Goal: Obtain resource: Obtain resource

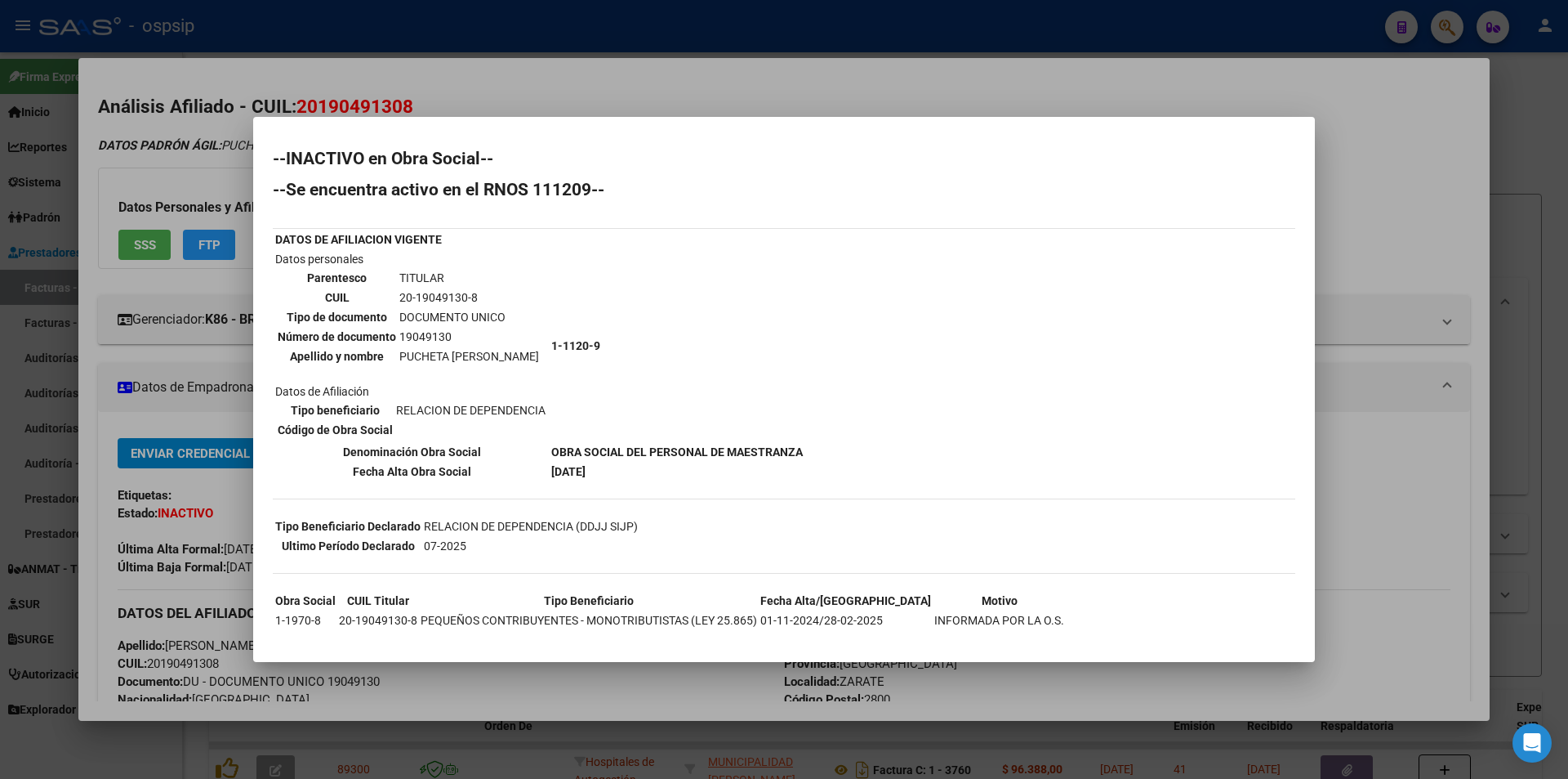
scroll to position [22, 0]
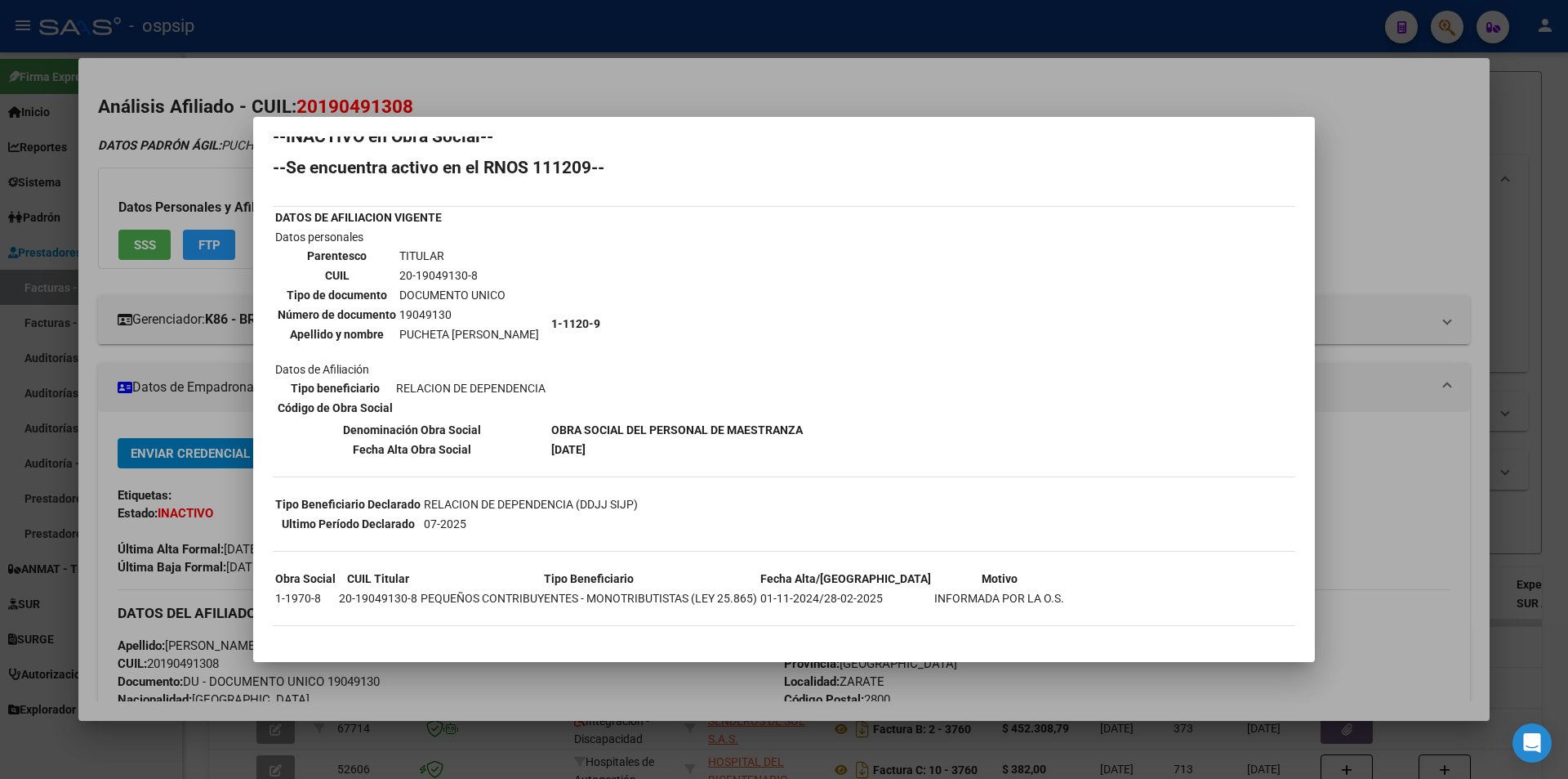
click at [365, 79] on div at bounding box center [784, 390] width 1568 height 779
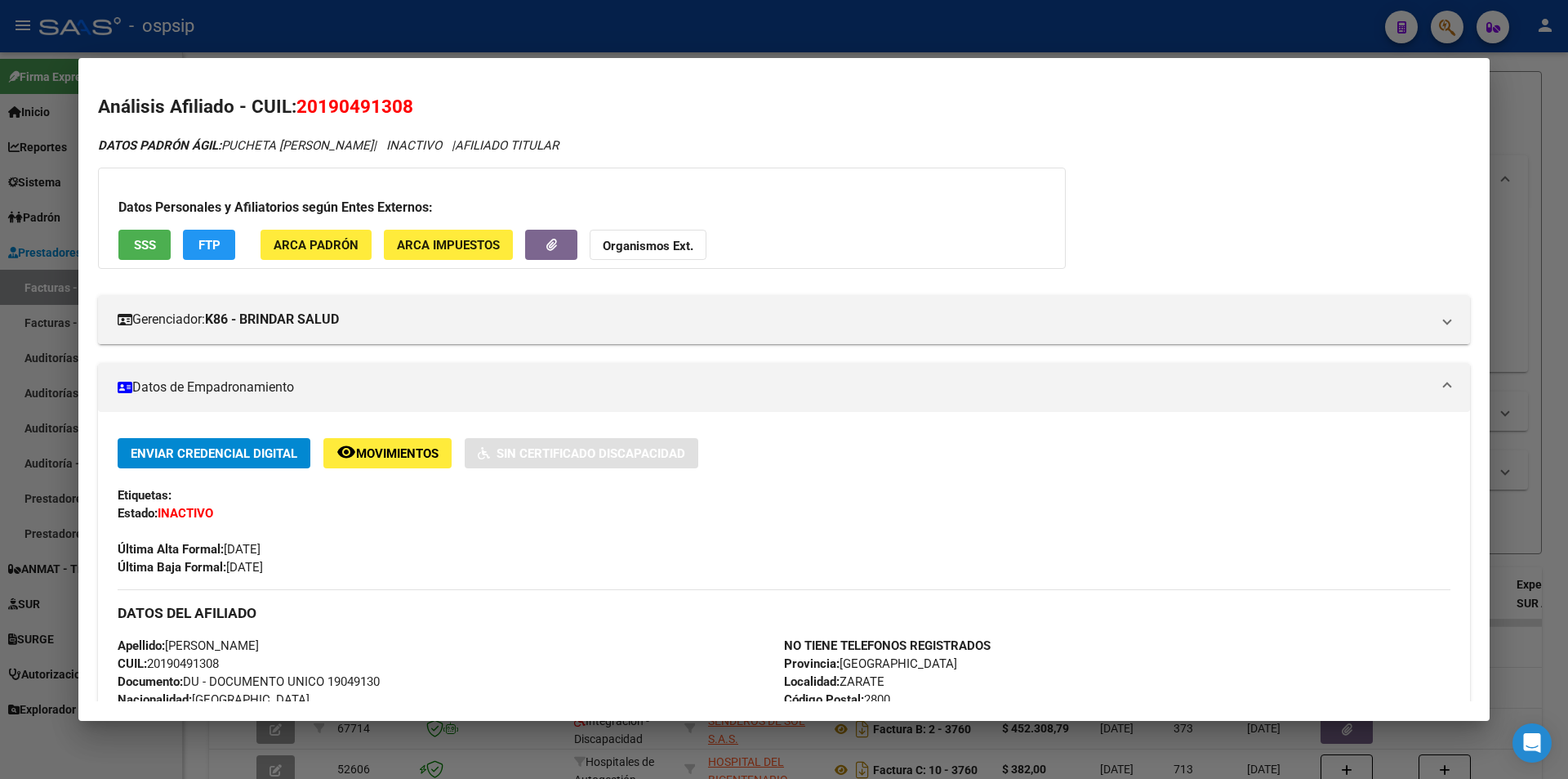
click at [352, 34] on div at bounding box center [784, 390] width 1568 height 779
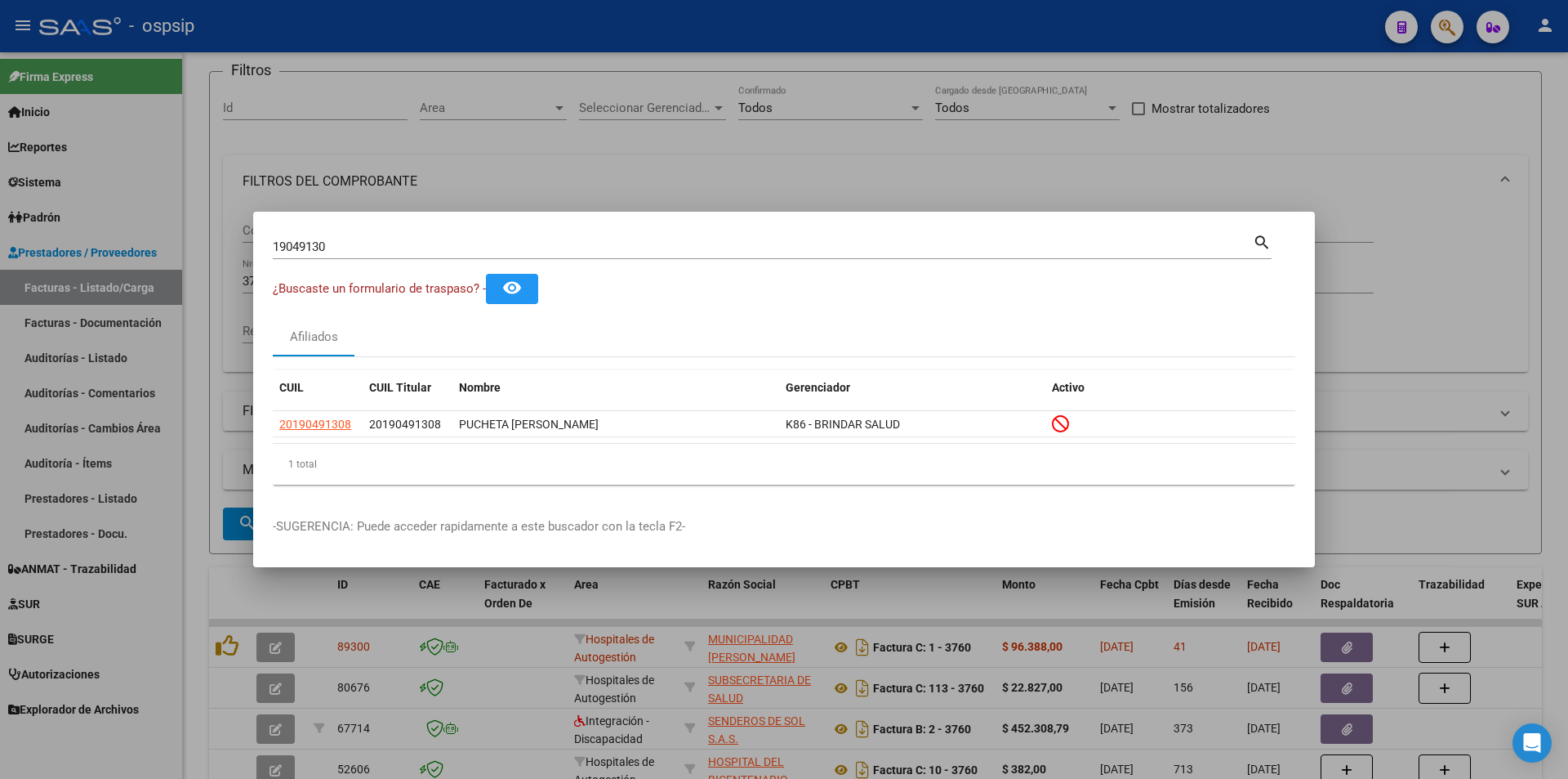
click at [398, 155] on div at bounding box center [784, 390] width 1568 height 779
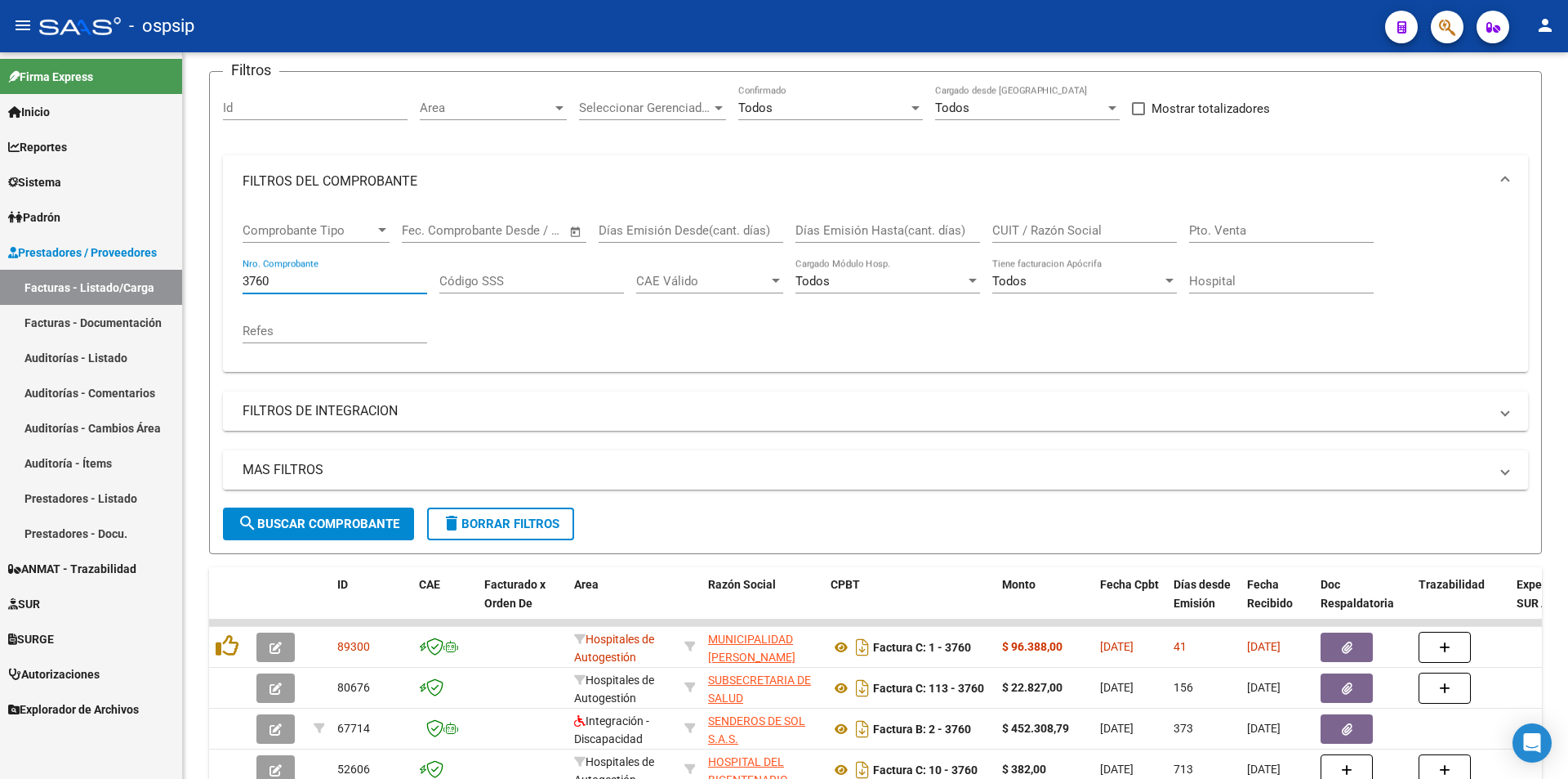
drag, startPoint x: 330, startPoint y: 273, endPoint x: 36, endPoint y: 205, distance: 301.8
click at [36, 205] on mat-sidenav-container "Firma Express Inicio Instructivos Contacto OS Reportes Egresos Devengados Audit…" at bounding box center [784, 415] width 1568 height 727
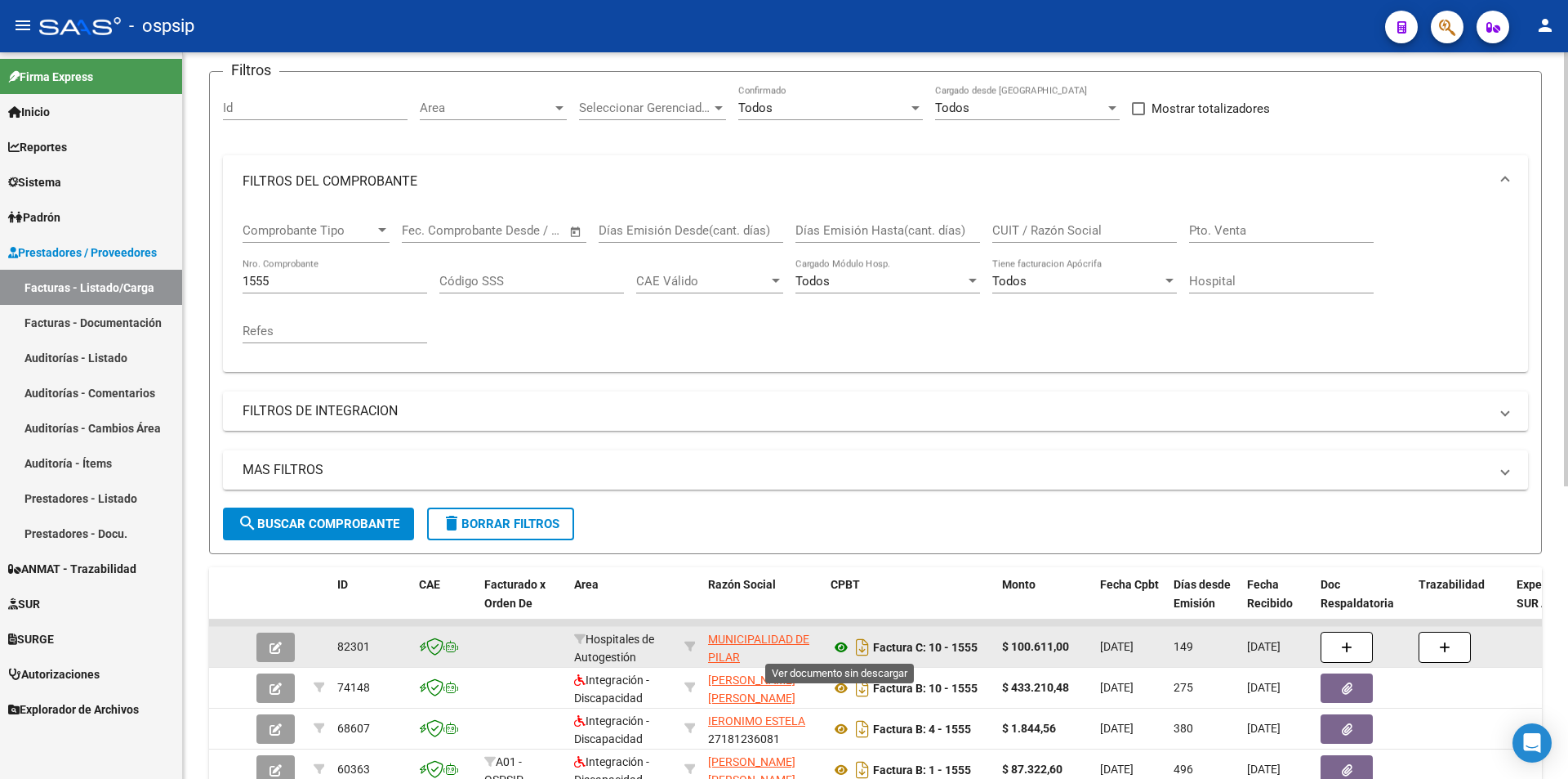
click at [844, 646] on icon at bounding box center [841, 647] width 21 height 20
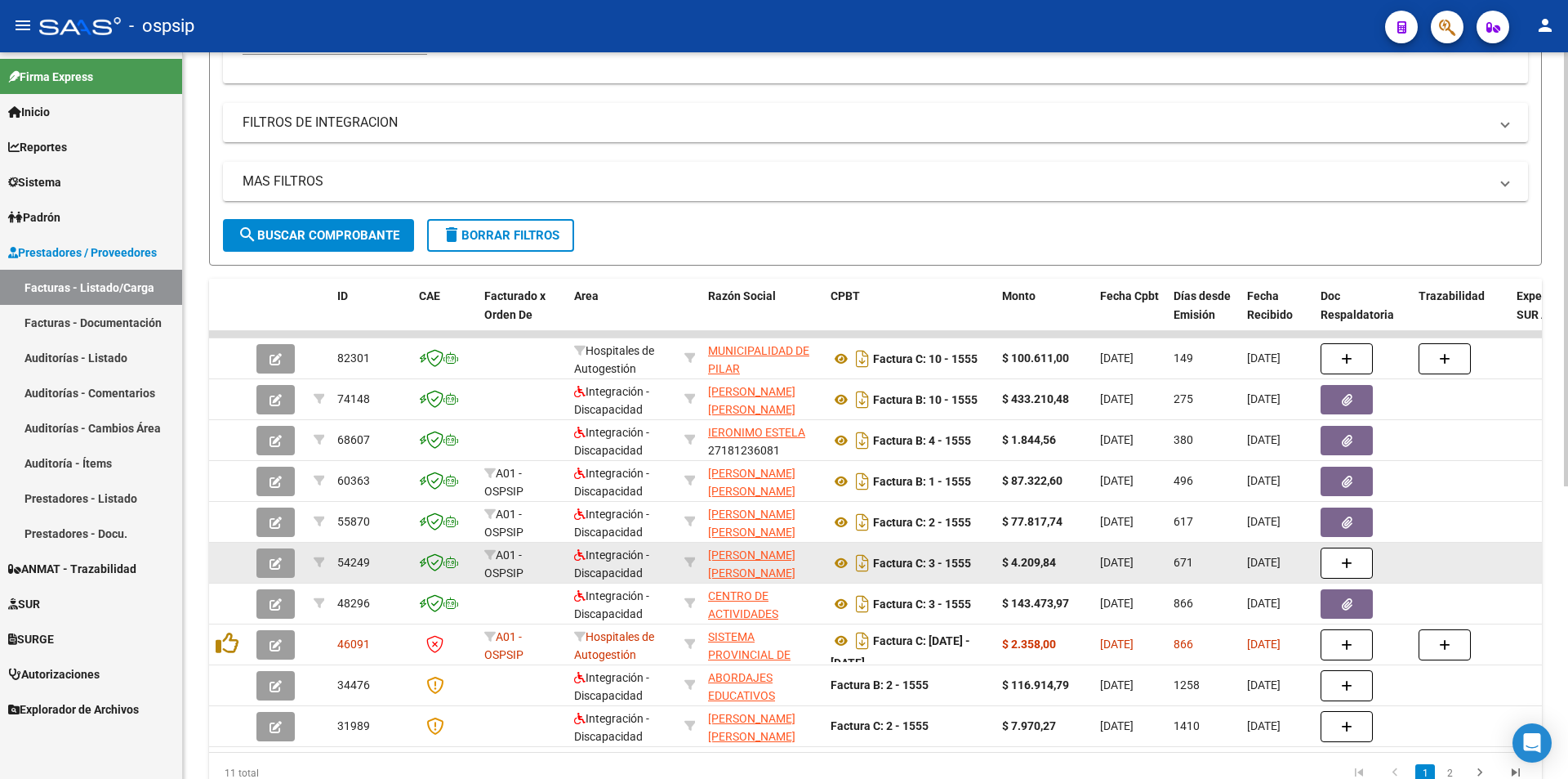
scroll to position [450, 0]
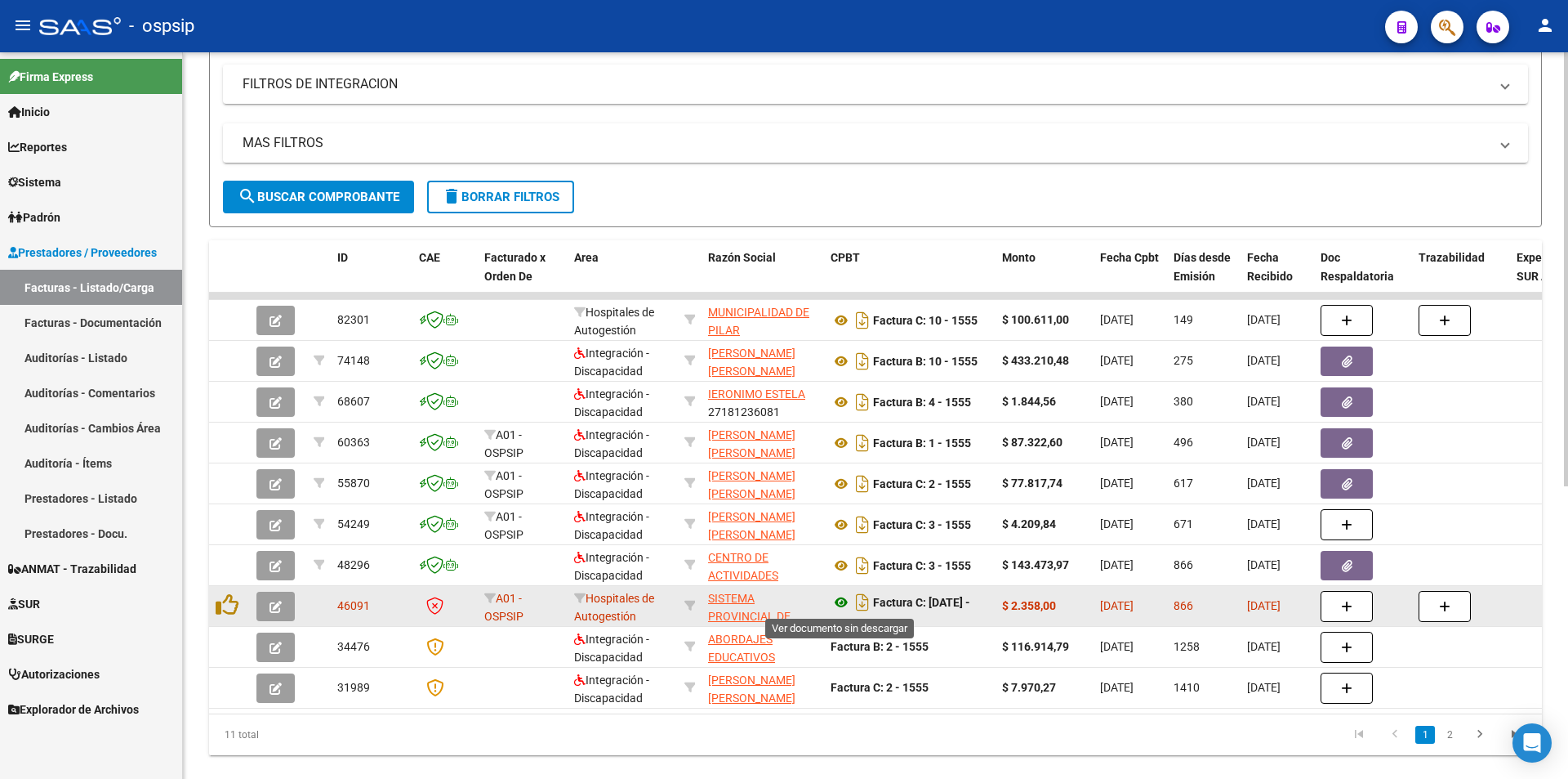
click at [841, 598] on icon at bounding box center [841, 602] width 21 height 20
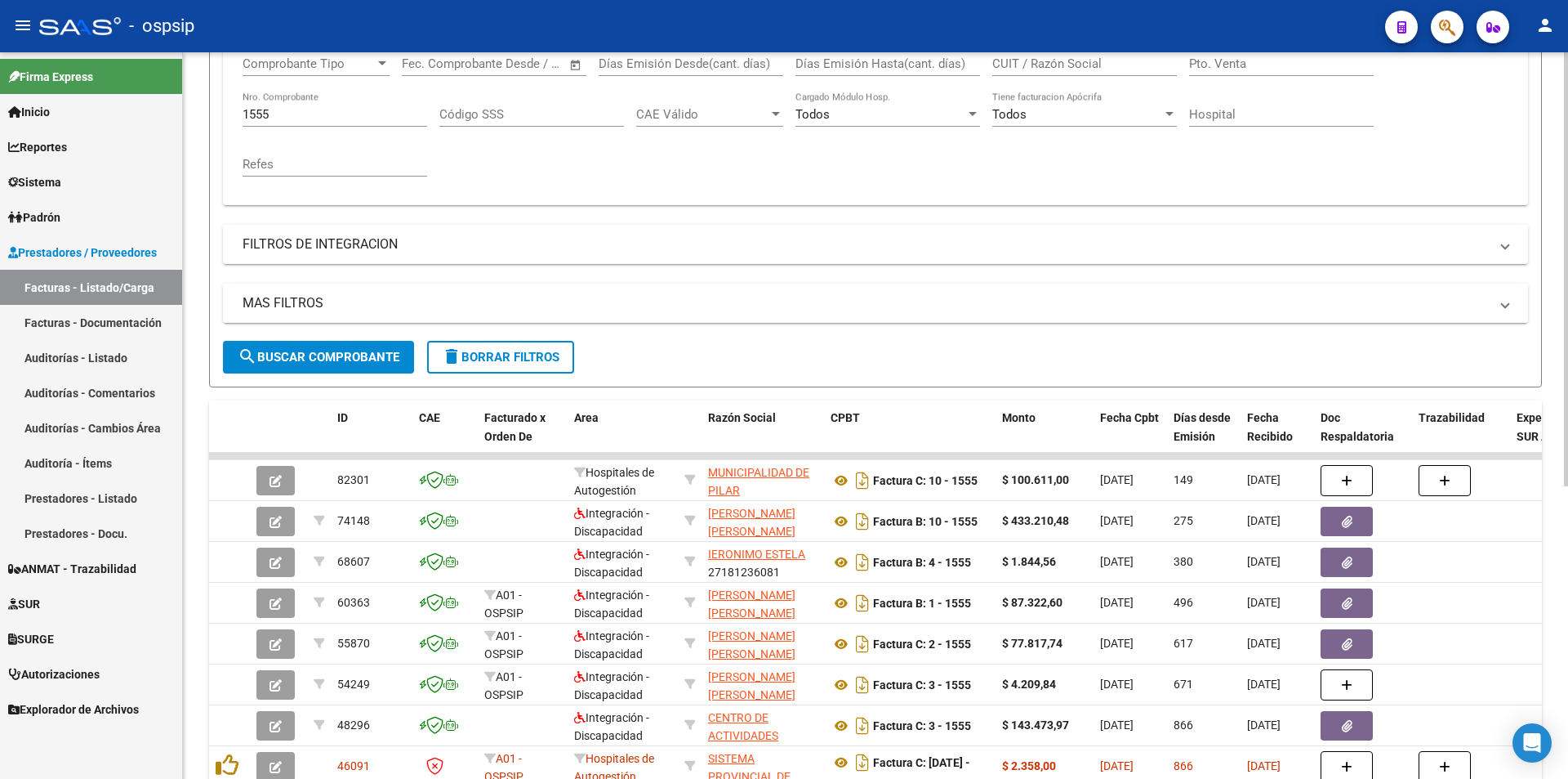
scroll to position [286, 0]
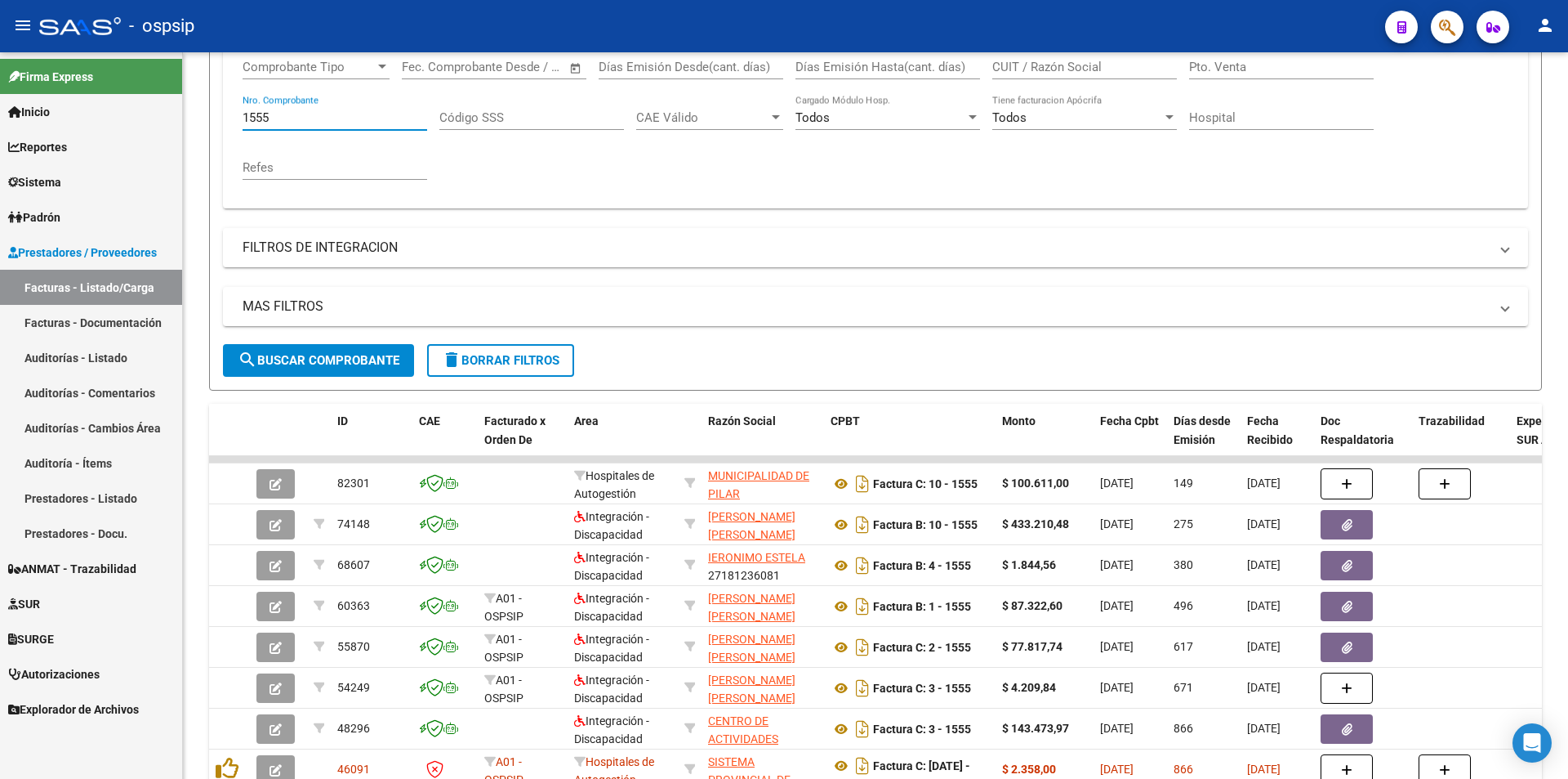
drag, startPoint x: 301, startPoint y: 115, endPoint x: 30, endPoint y: 93, distance: 271.9
click at [30, 93] on mat-sidenav-container "Firma Express Inicio Instructivos Contacto OS Reportes Egresos Devengados Audit…" at bounding box center [784, 415] width 1568 height 727
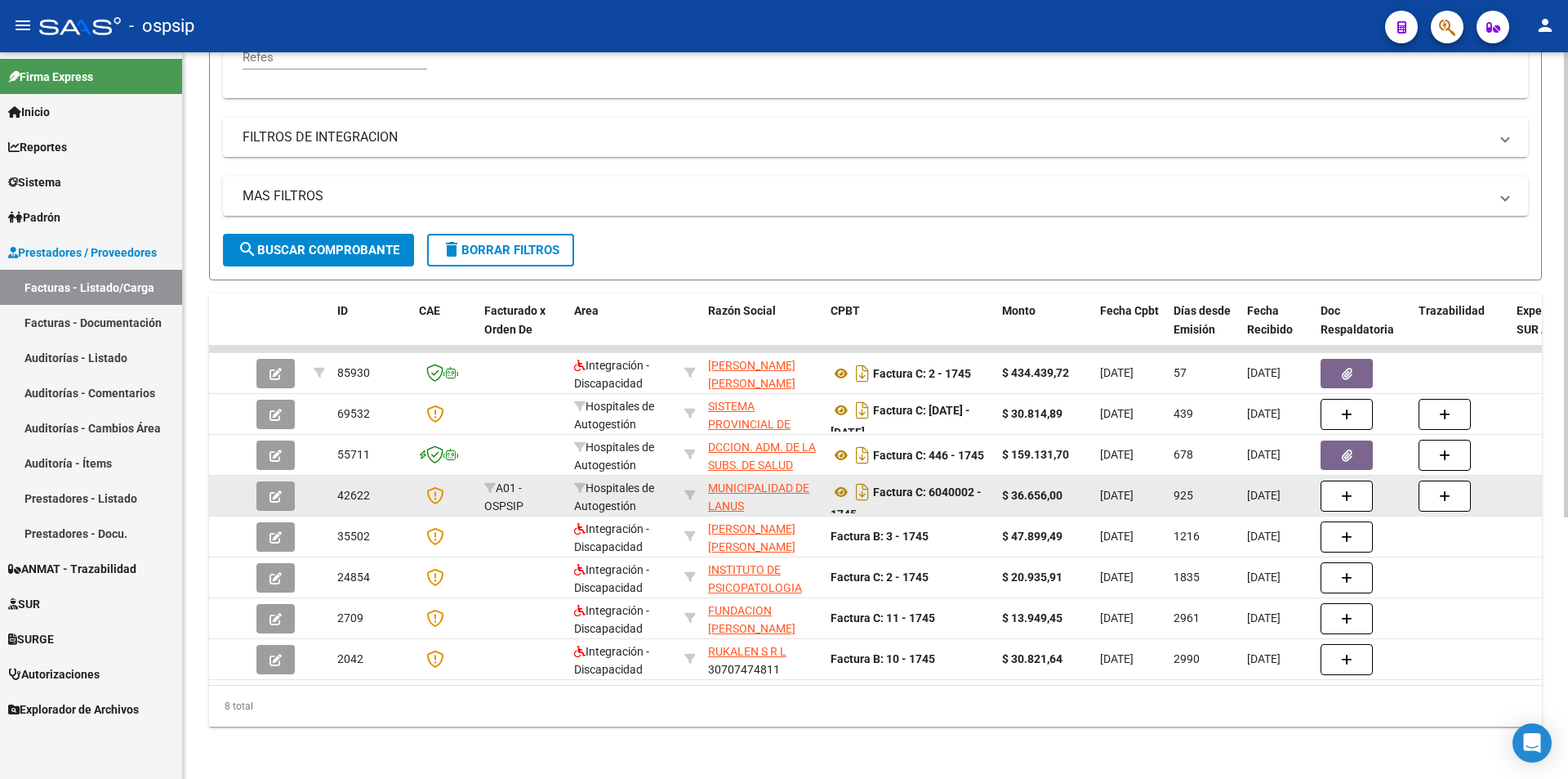
scroll to position [408, 0]
click at [839, 484] on icon at bounding box center [841, 492] width 21 height 20
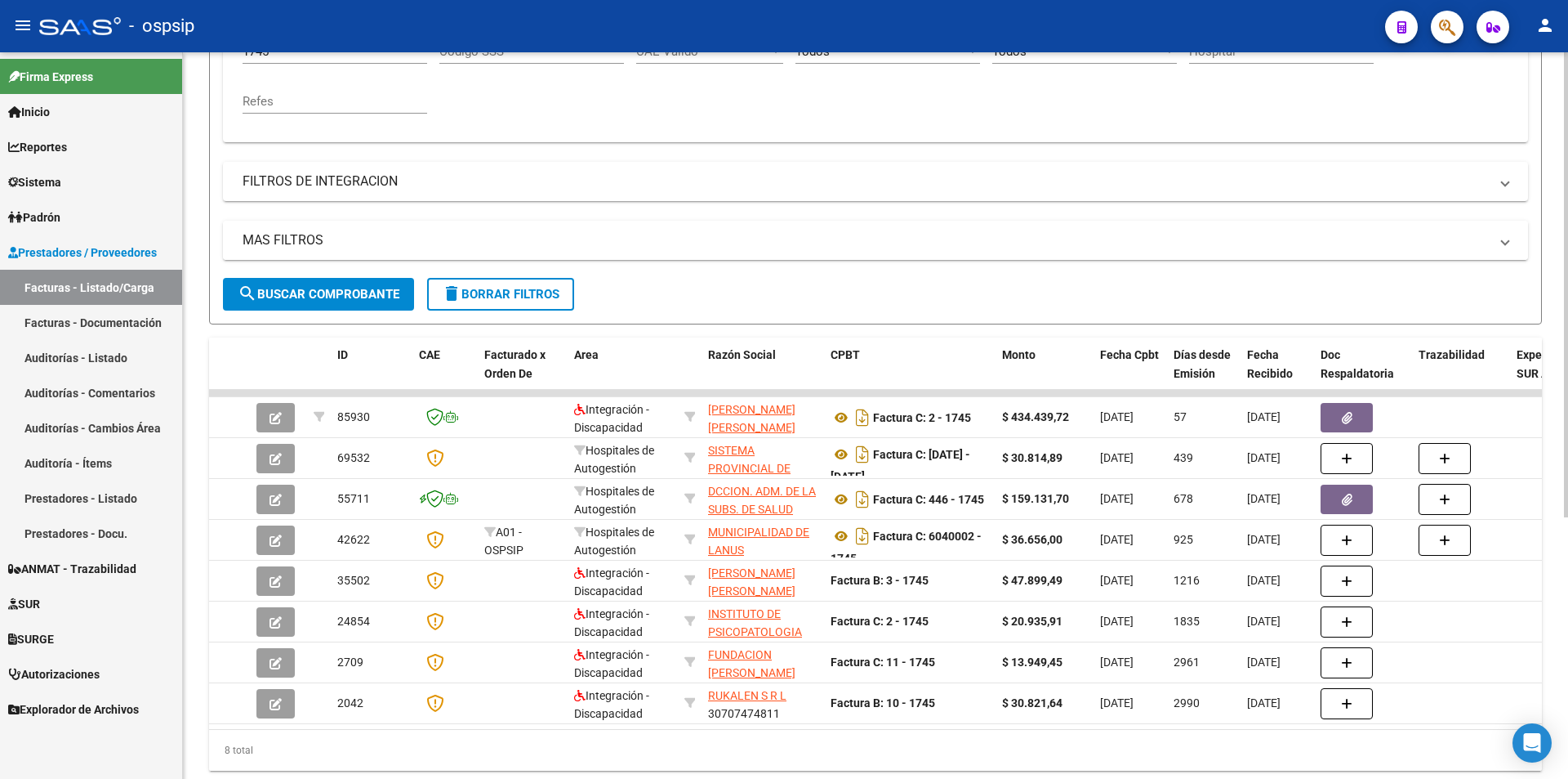
scroll to position [245, 0]
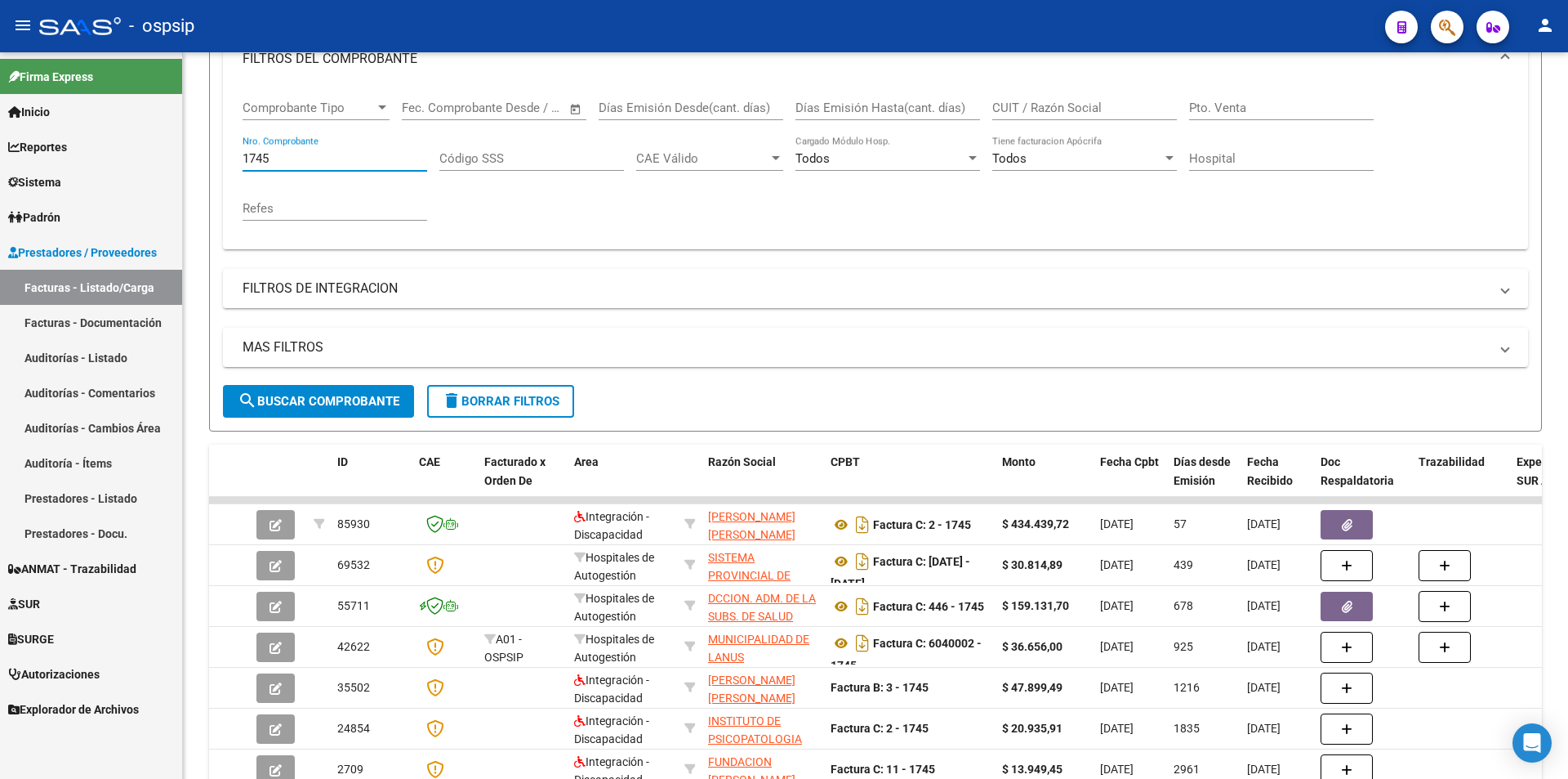
drag, startPoint x: 301, startPoint y: 160, endPoint x: 16, endPoint y: 177, distance: 285.5
click at [13, 181] on mat-sidenav-container "Firma Express Inicio Instructivos Contacto OS Reportes Egresos Devengados Audit…" at bounding box center [784, 415] width 1568 height 727
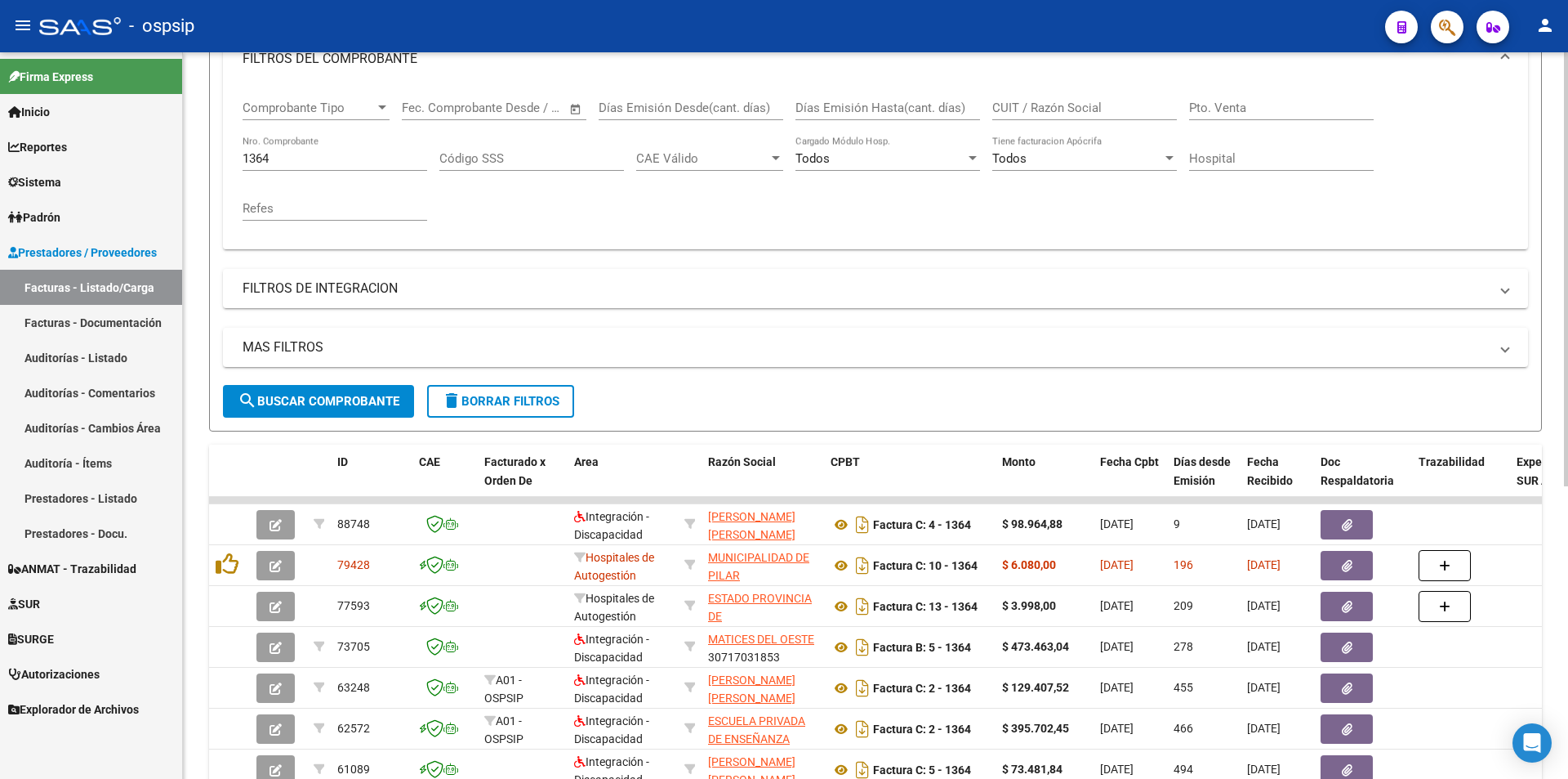
click at [1315, 396] on form "Filtros Id Area Area Seleccionar Gerenciador Seleccionar Gerenciador Todos Conf…" at bounding box center [875, 190] width 1333 height 483
drag, startPoint x: 290, startPoint y: 157, endPoint x: 215, endPoint y: 165, distance: 75.4
click at [215, 165] on form "Filtros Id Area Area Seleccionar Gerenciador Seleccionar Gerenciador Todos Conf…" at bounding box center [875, 190] width 1333 height 483
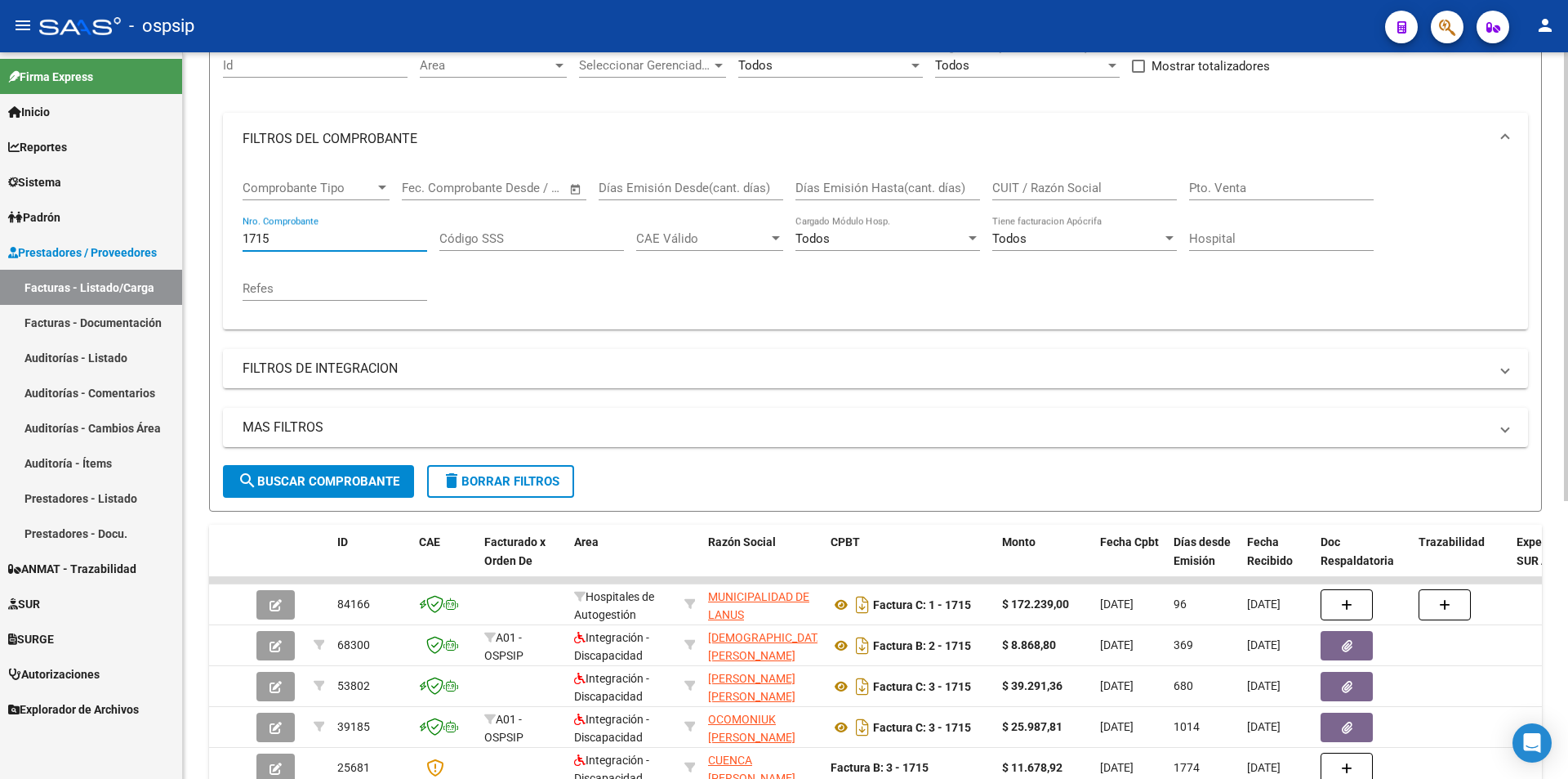
scroll to position [163, 0]
drag, startPoint x: 347, startPoint y: 246, endPoint x: 132, endPoint y: 205, distance: 218.9
click at [132, 205] on mat-sidenav-container "Firma Express Inicio Instructivos Contacto OS Reportes Egresos Devengados Audit…" at bounding box center [784, 415] width 1568 height 727
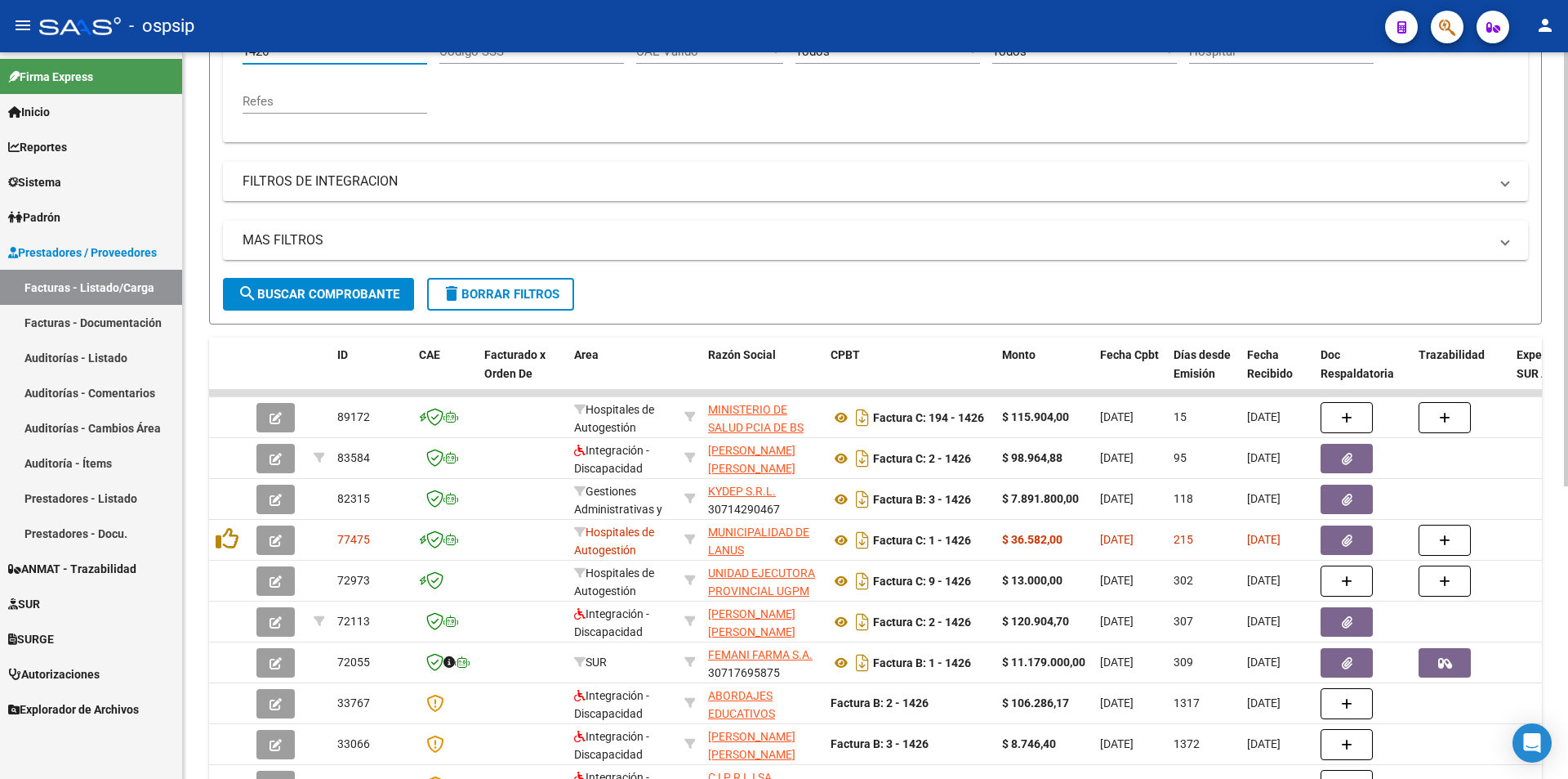
scroll to position [408, 0]
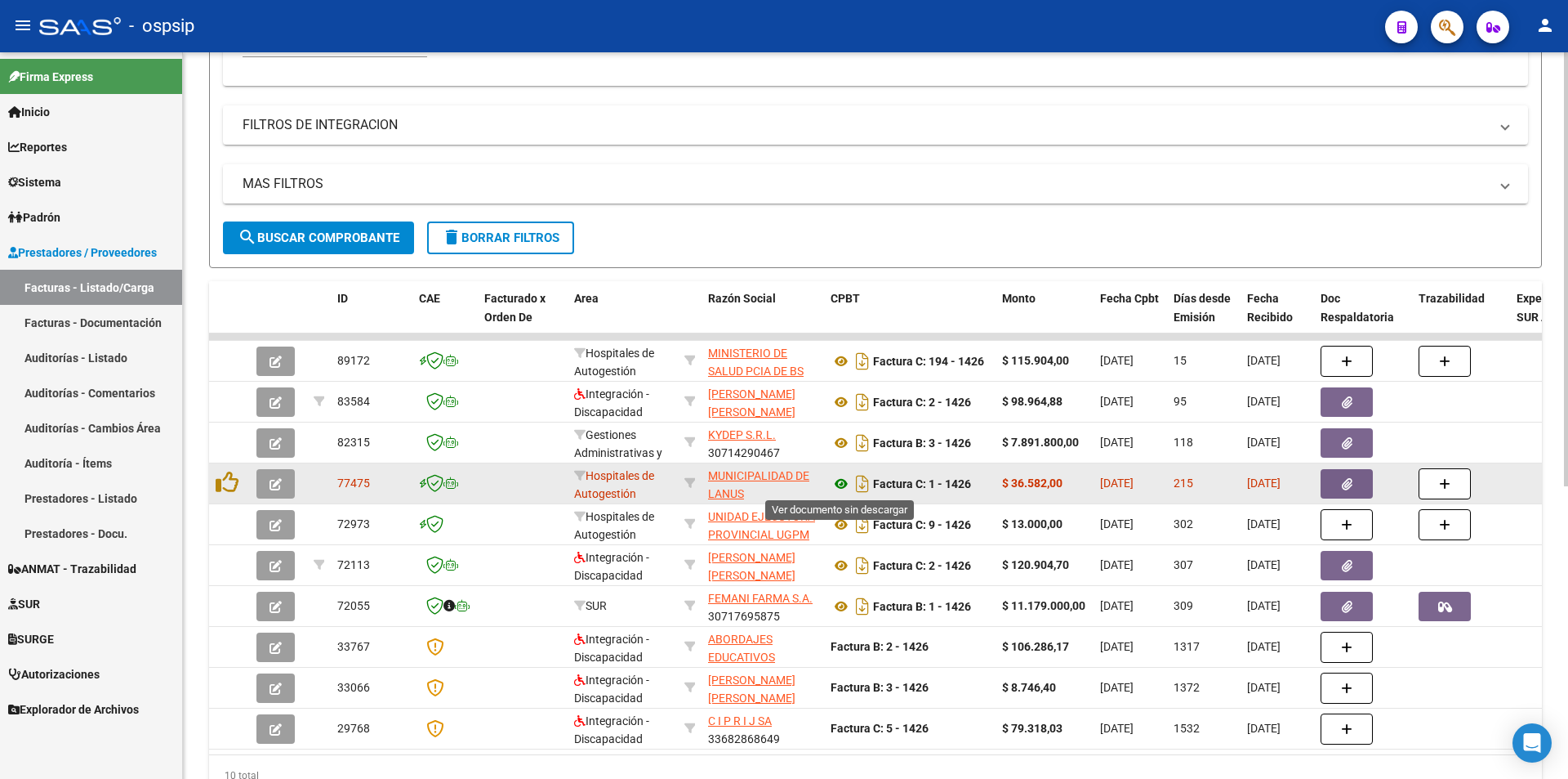
click at [844, 484] on icon at bounding box center [841, 483] width 21 height 20
click at [839, 485] on icon at bounding box center [841, 483] width 21 height 20
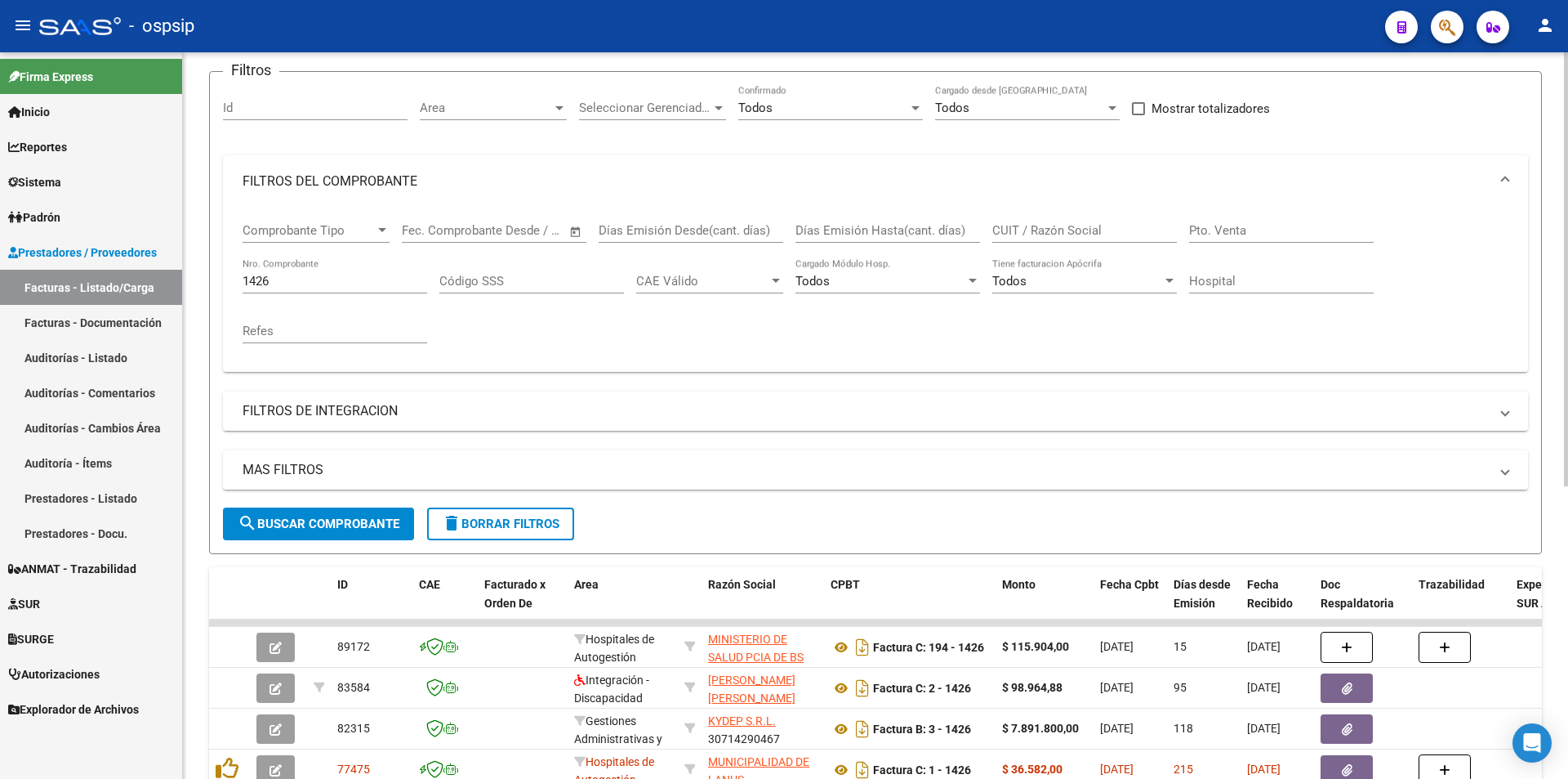
scroll to position [0, 0]
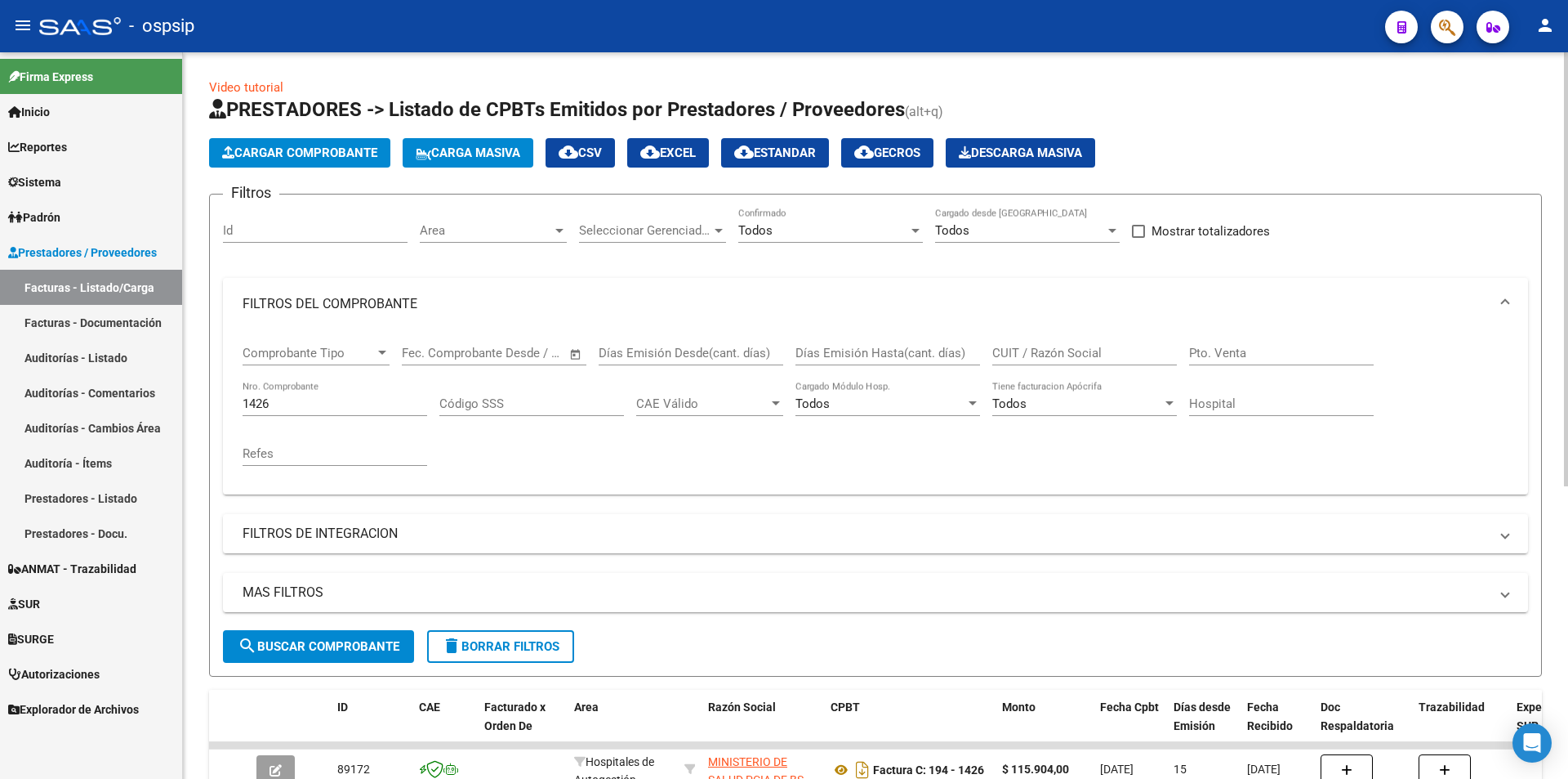
click at [316, 402] on input "1426" at bounding box center [334, 403] width 185 height 15
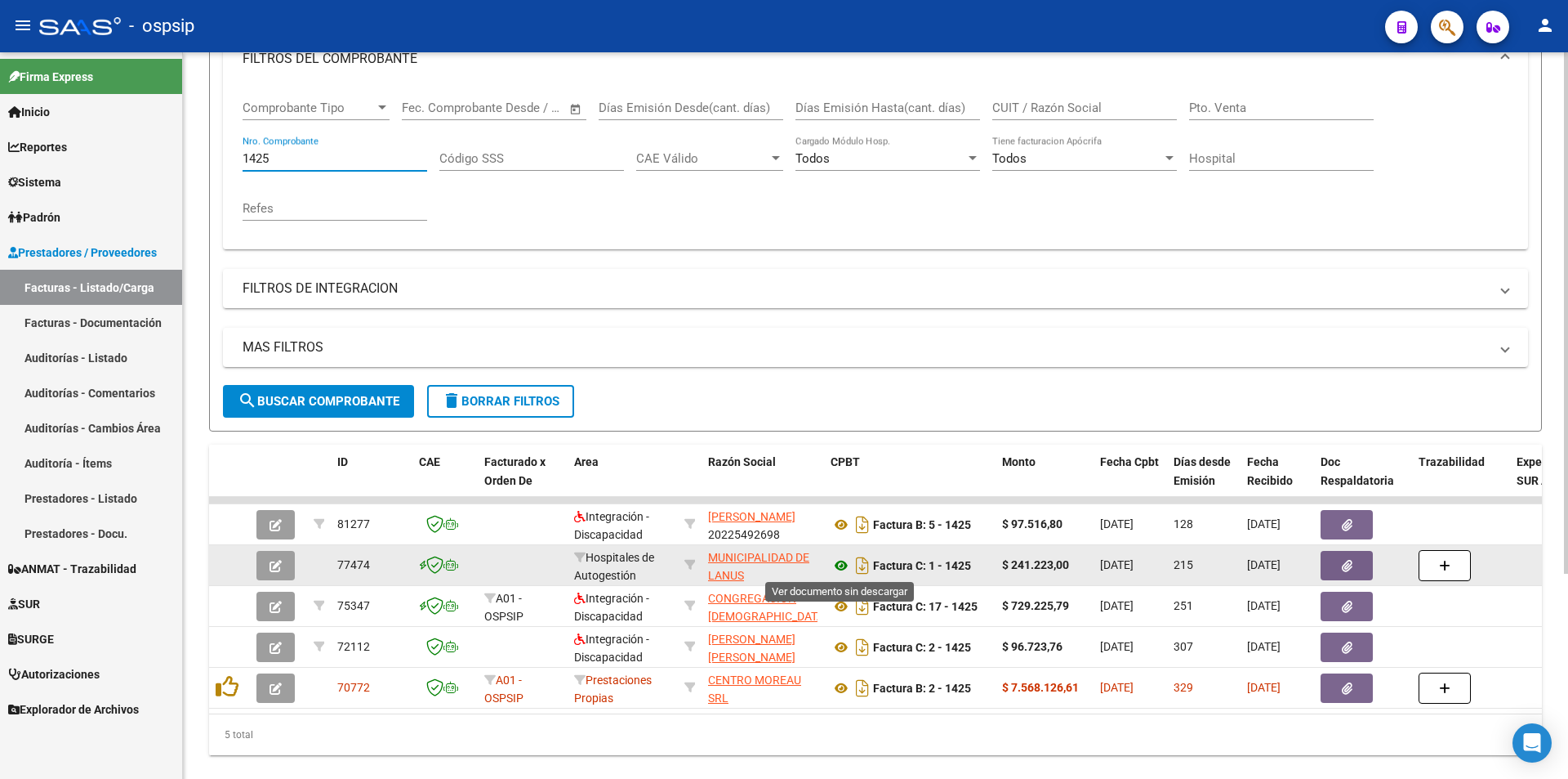
click at [840, 567] on icon at bounding box center [841, 565] width 21 height 20
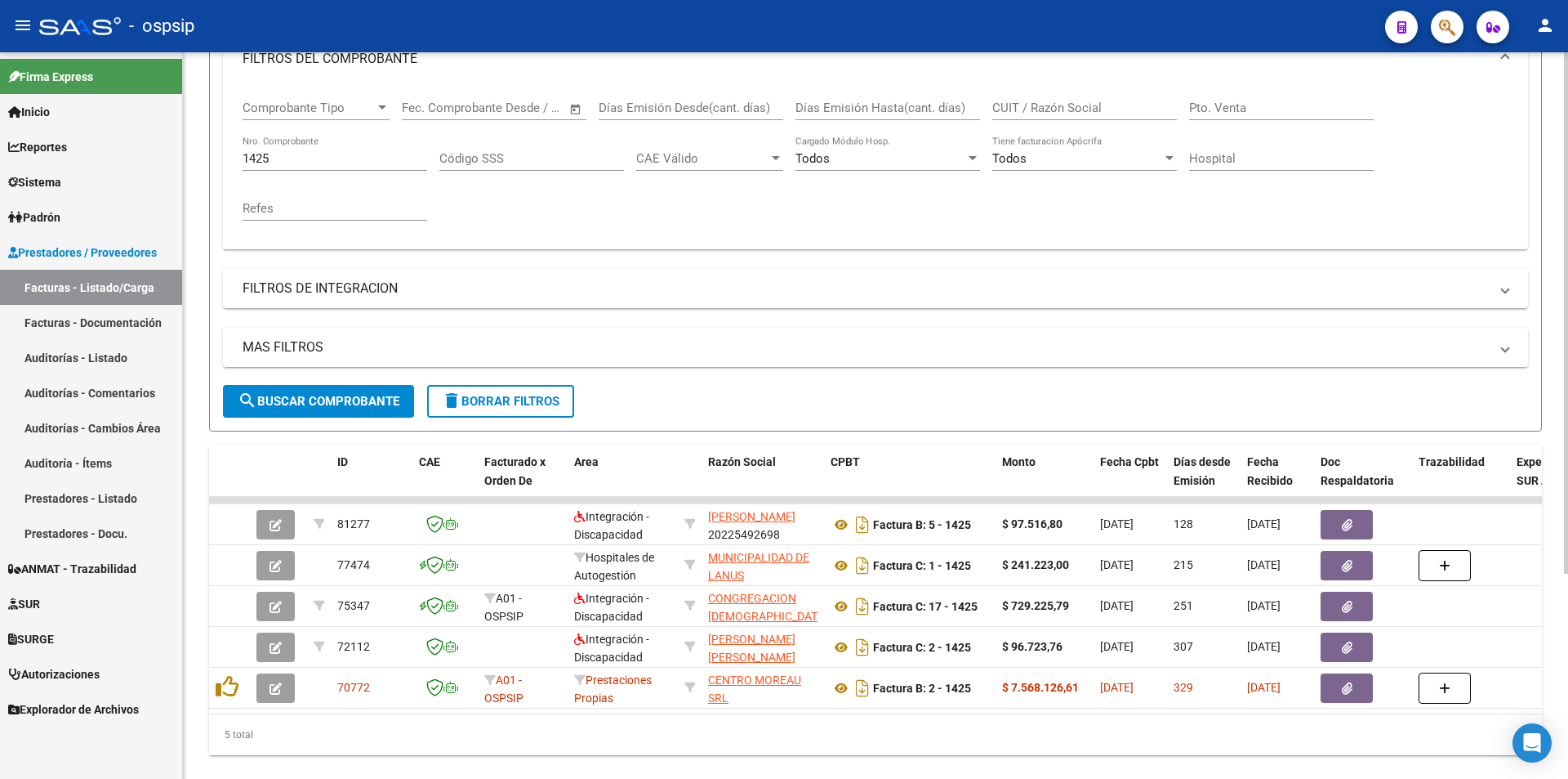
click at [291, 159] on input "1425" at bounding box center [334, 158] width 185 height 15
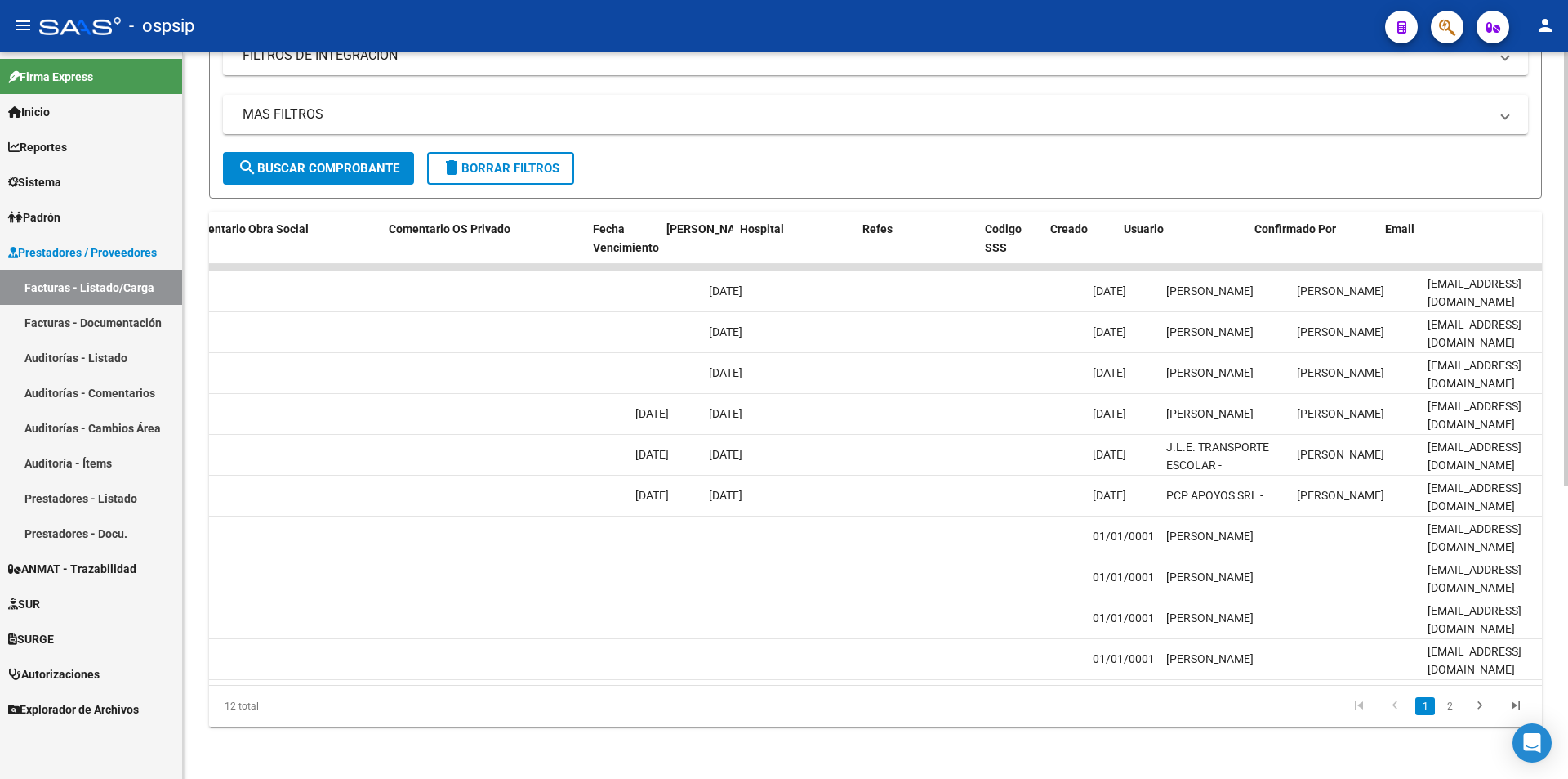
scroll to position [0, 2879]
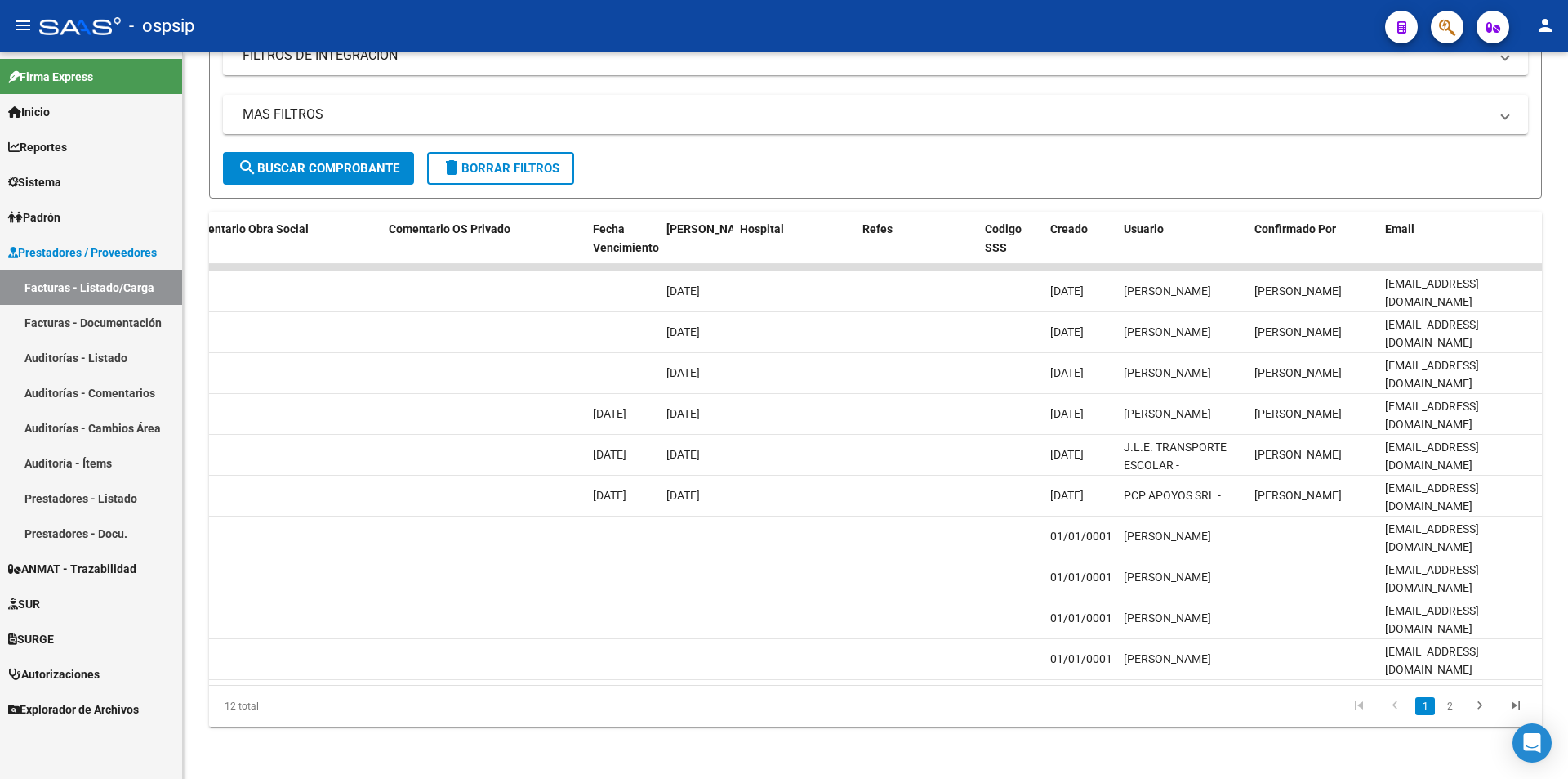
type input "1427"
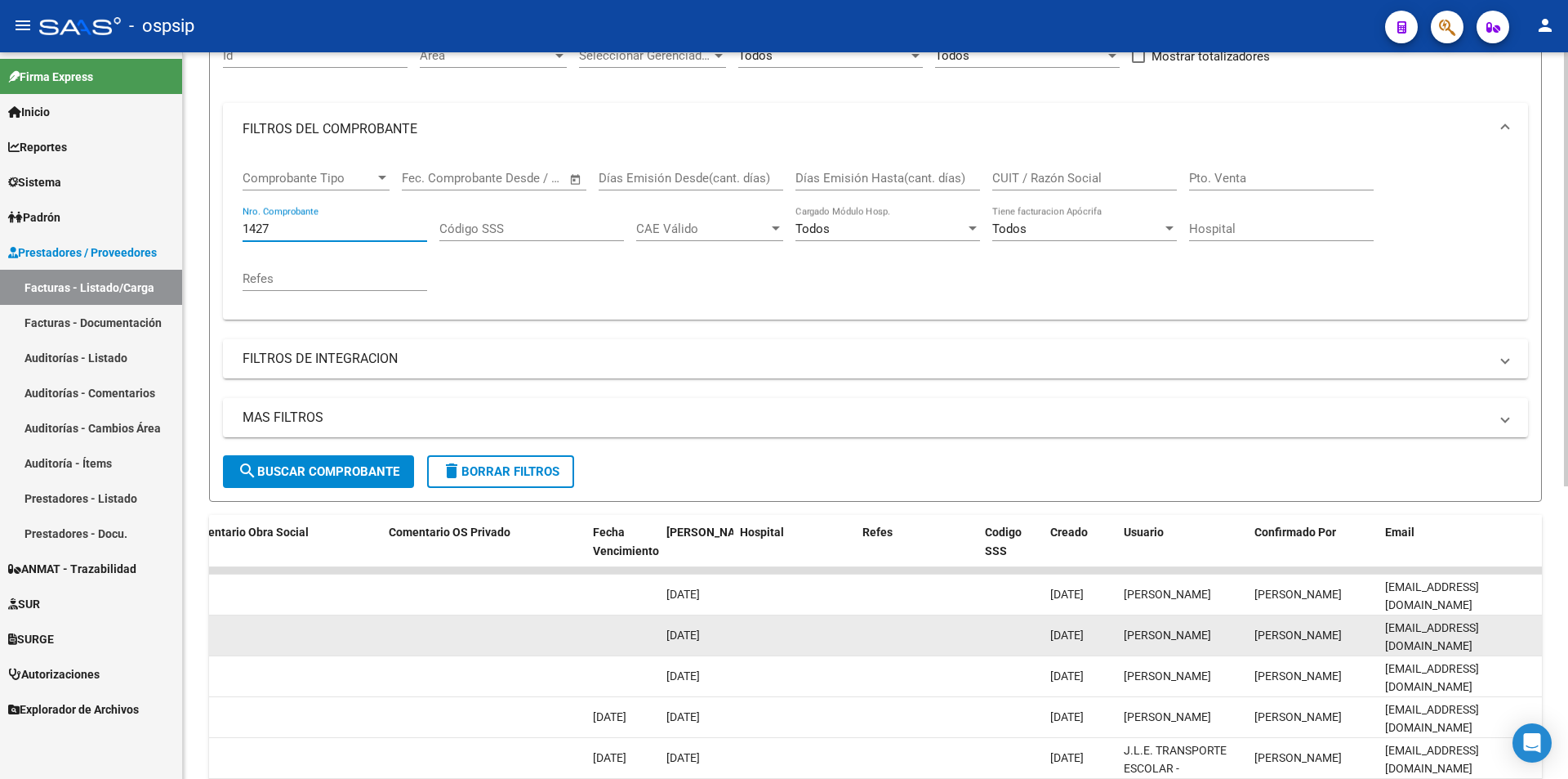
scroll to position [82, 0]
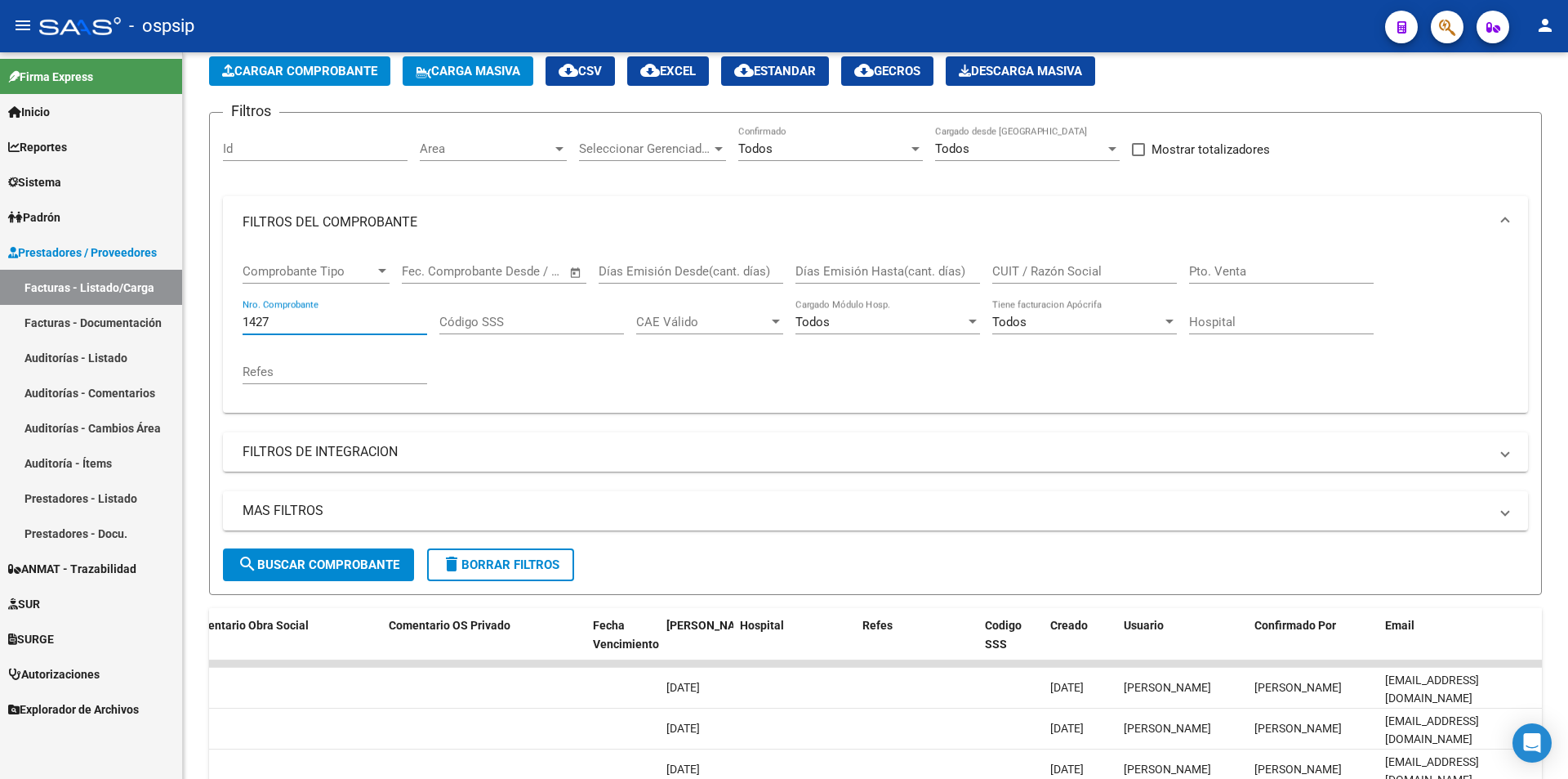
drag, startPoint x: 313, startPoint y: 323, endPoint x: 0, endPoint y: 316, distance: 313.1
click at [0, 316] on mat-sidenav-container "Firma Express Inicio Instructivos Contacto OS Reportes Egresos Devengados Audit…" at bounding box center [784, 415] width 1568 height 727
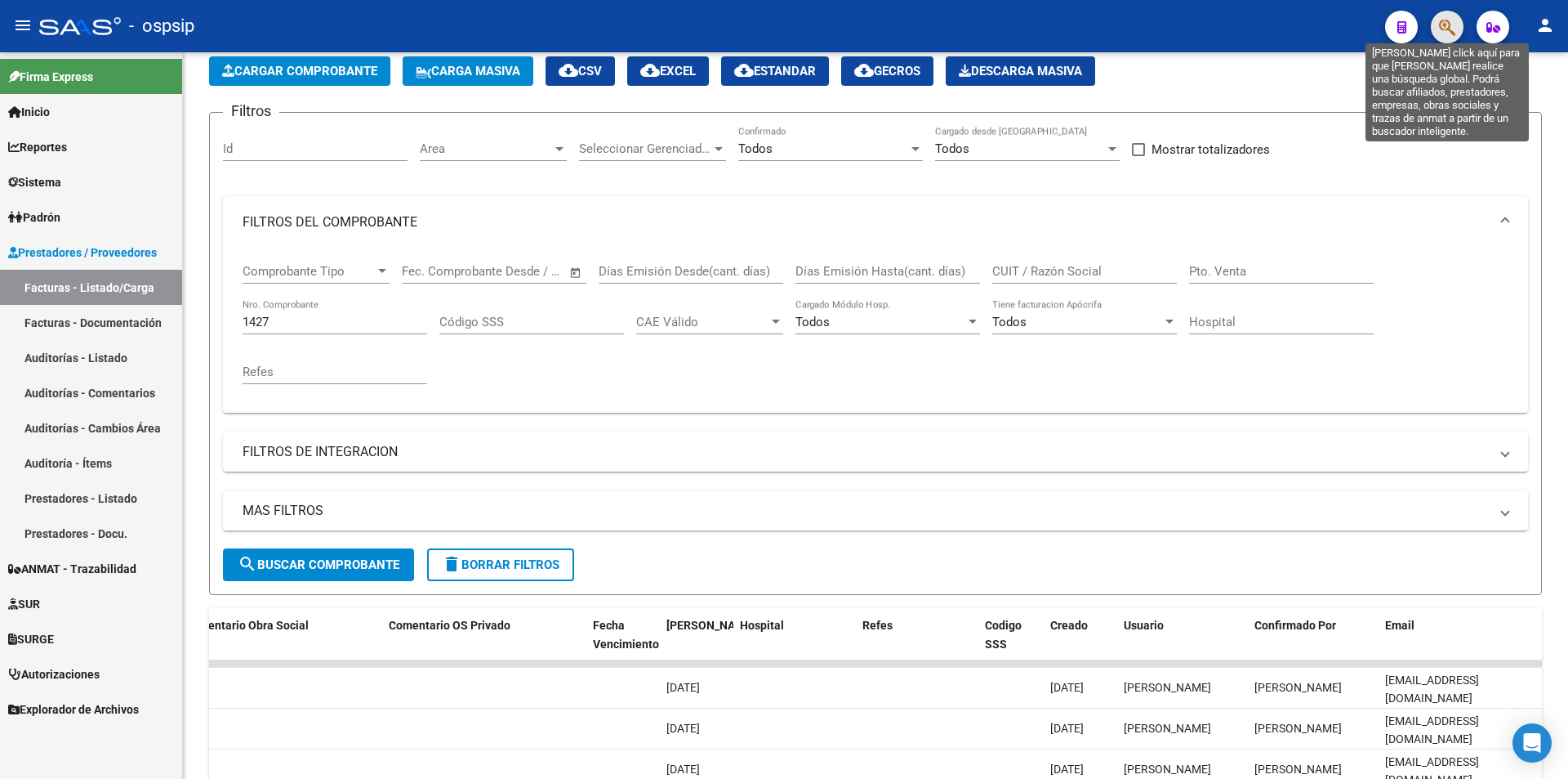
click at [1451, 26] on icon "button" at bounding box center [1447, 28] width 16 height 19
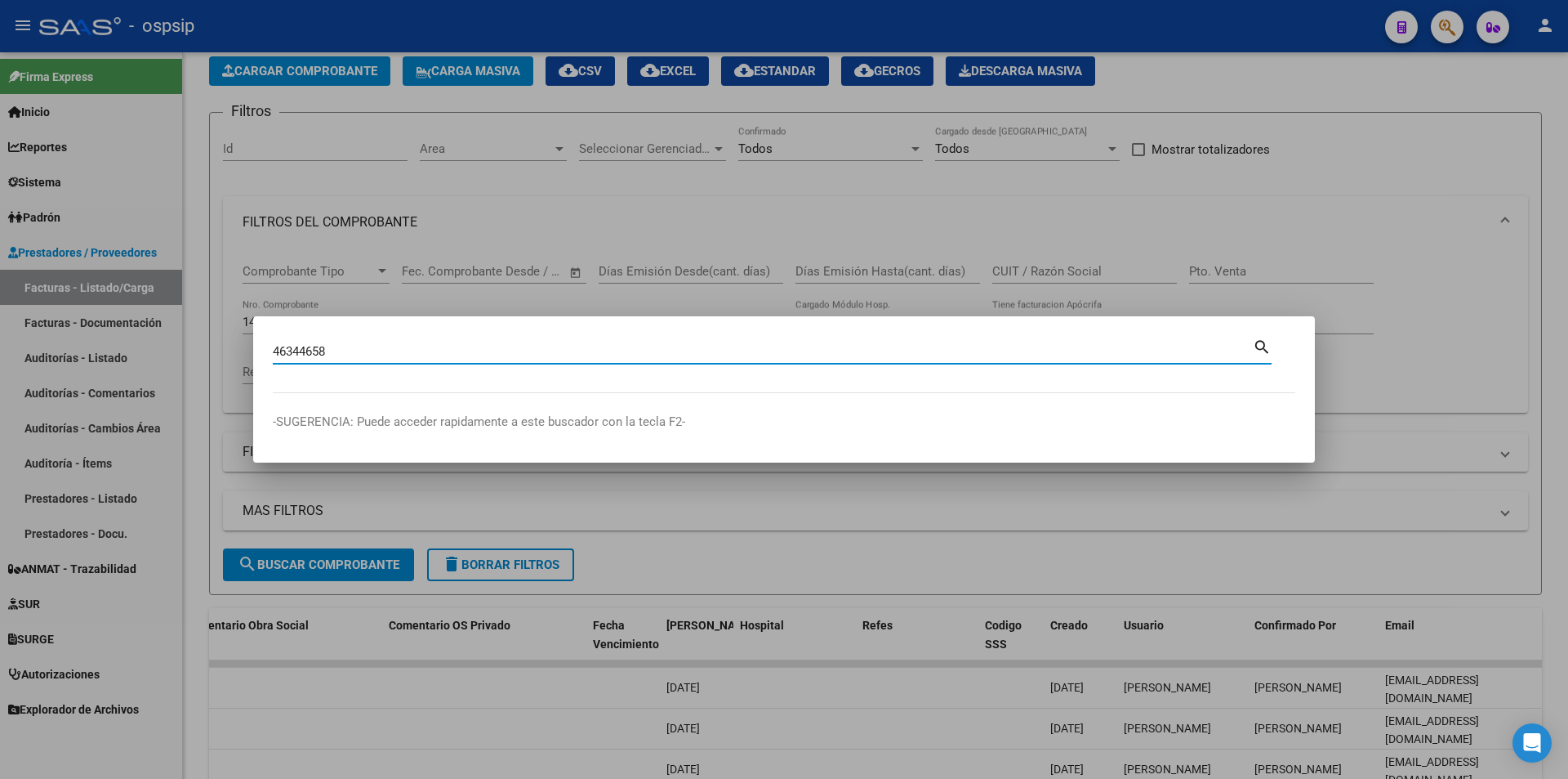
type input "46344658"
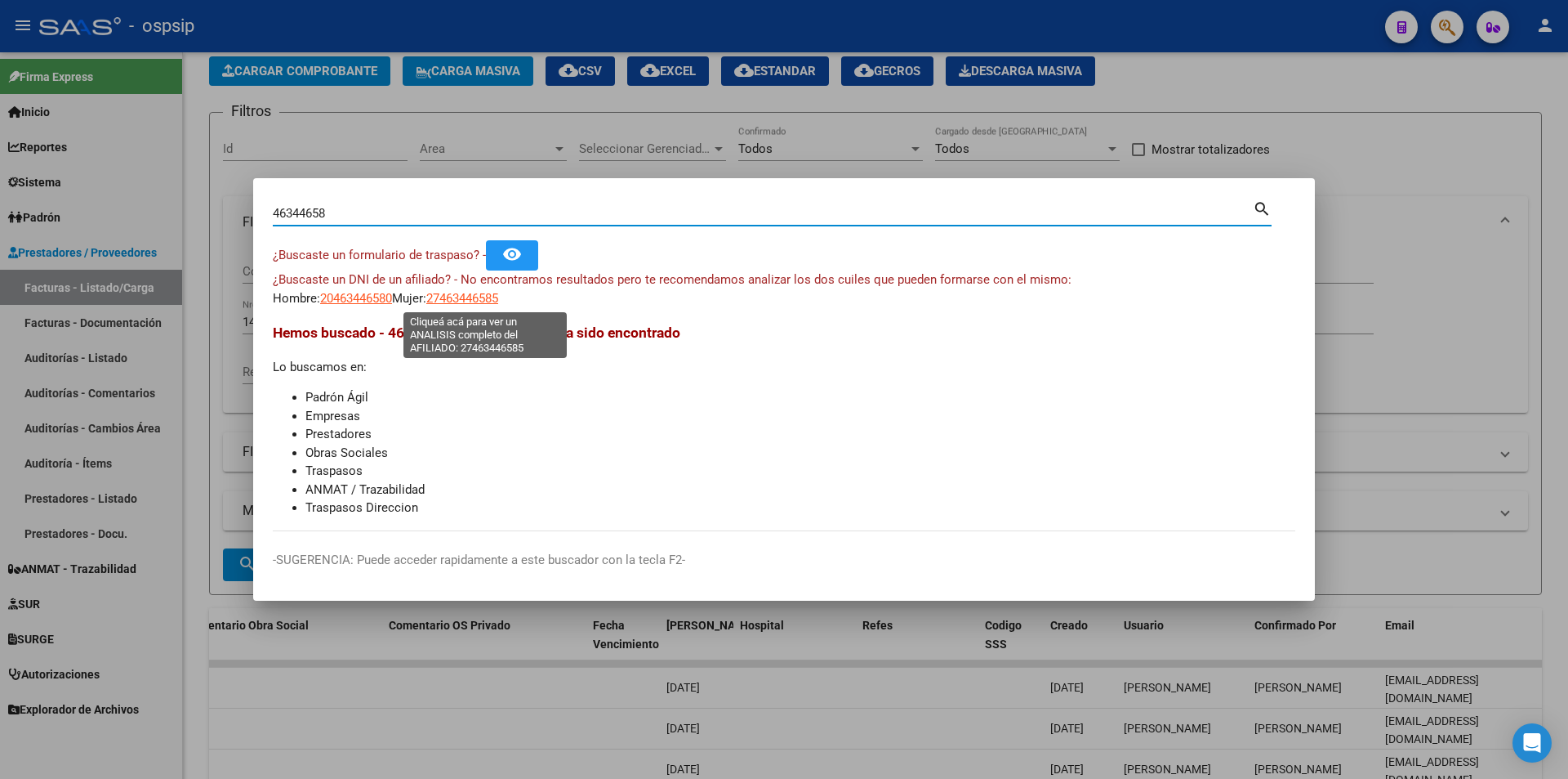
click at [479, 294] on span "27463446585" at bounding box center [462, 297] width 72 height 15
type textarea "27463446585"
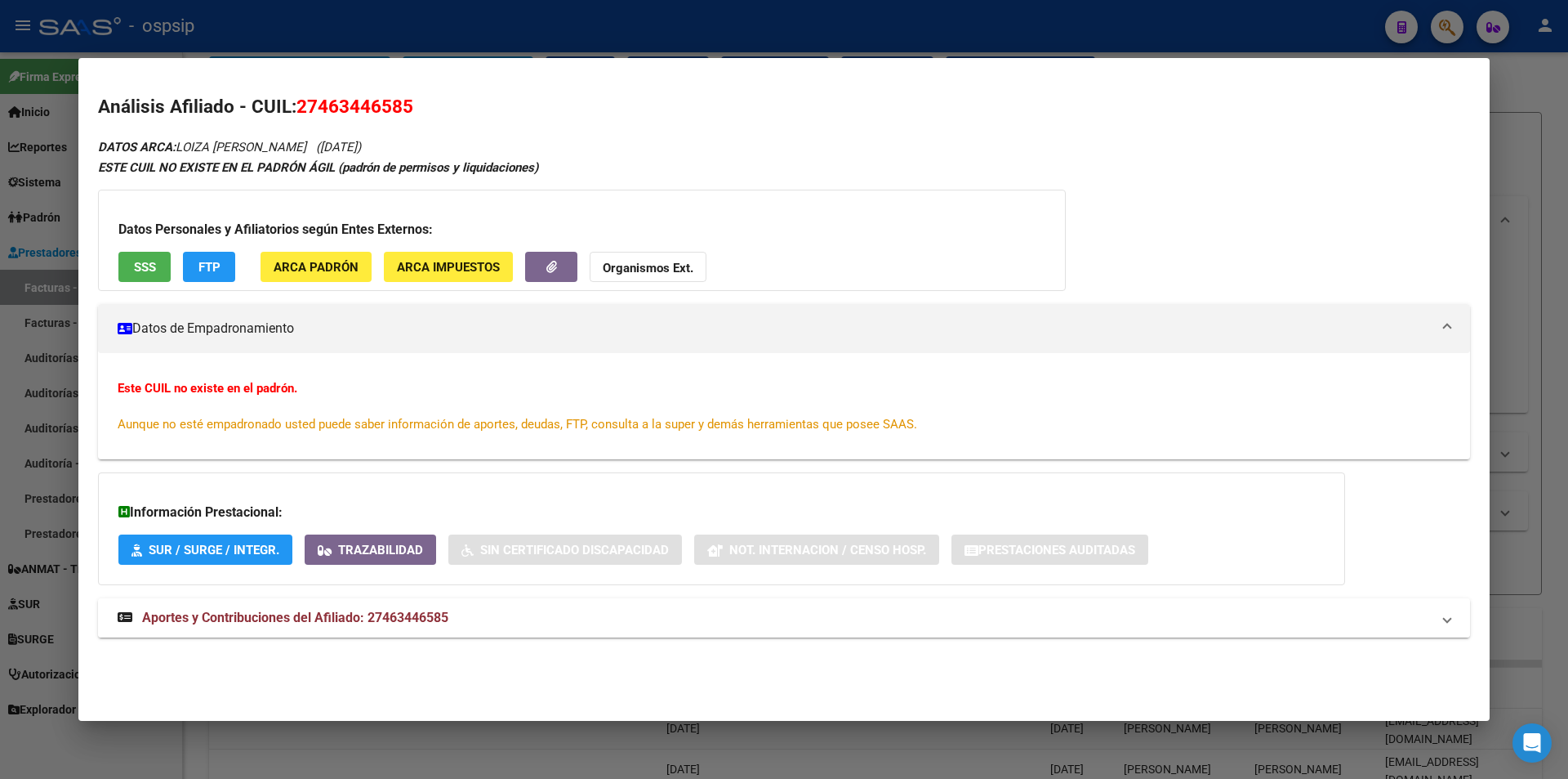
click at [366, 605] on mat-expansion-panel-header "Aportes y Contribuciones del Afiliado: 27463446585" at bounding box center [784, 618] width 1372 height 40
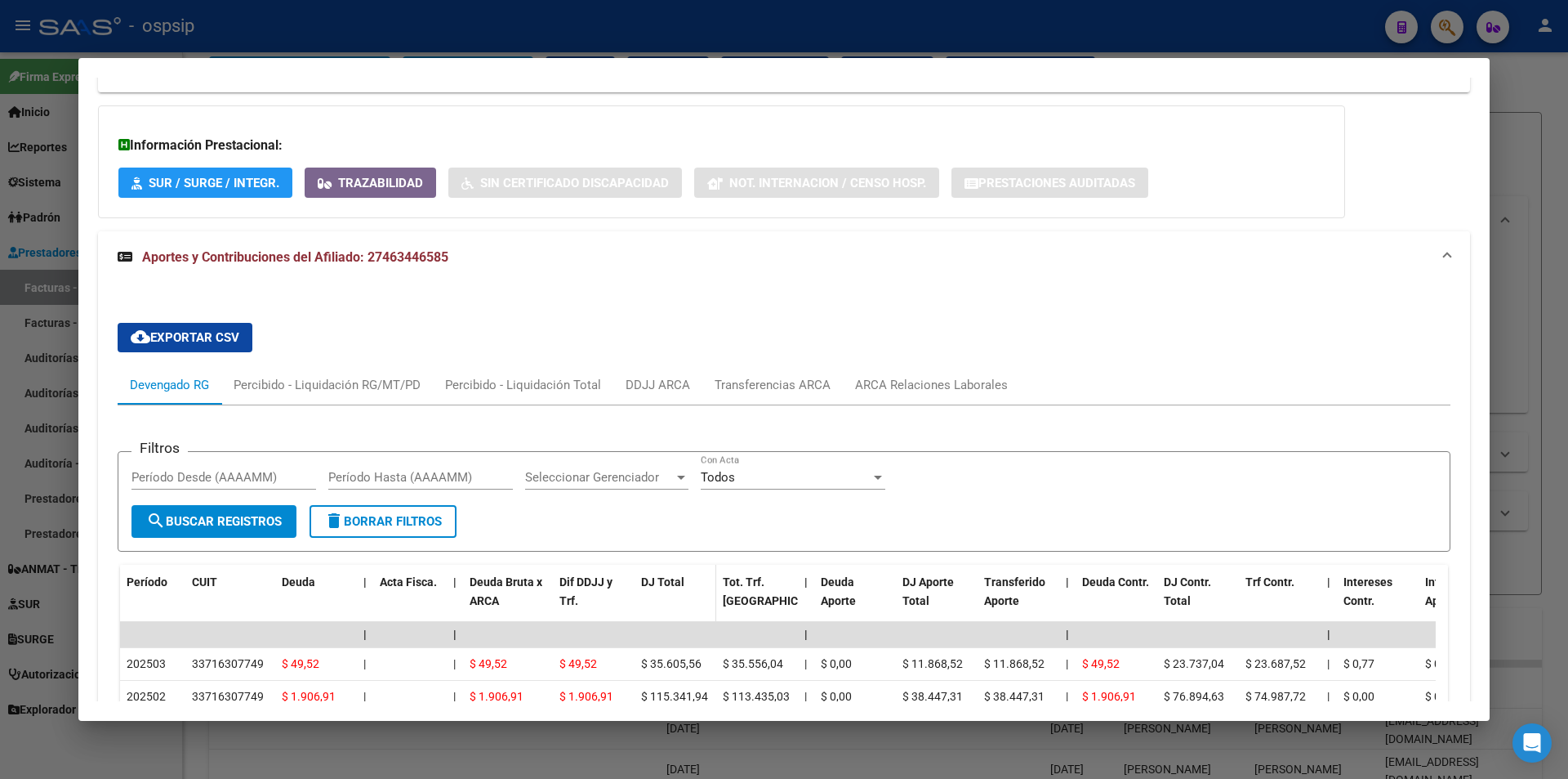
scroll to position [327, 0]
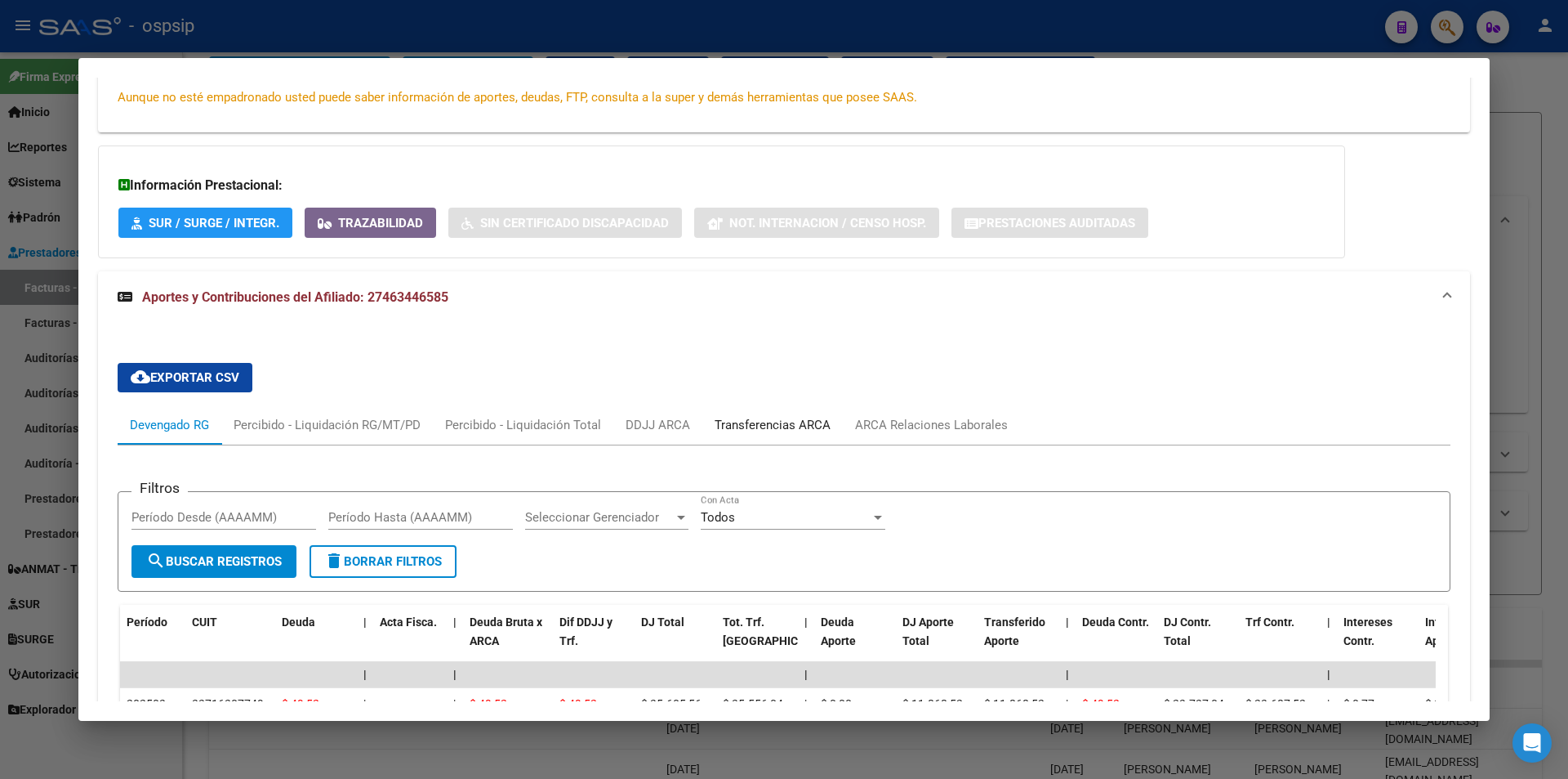
click at [792, 421] on div "Transferencias ARCA" at bounding box center [772, 425] width 116 height 18
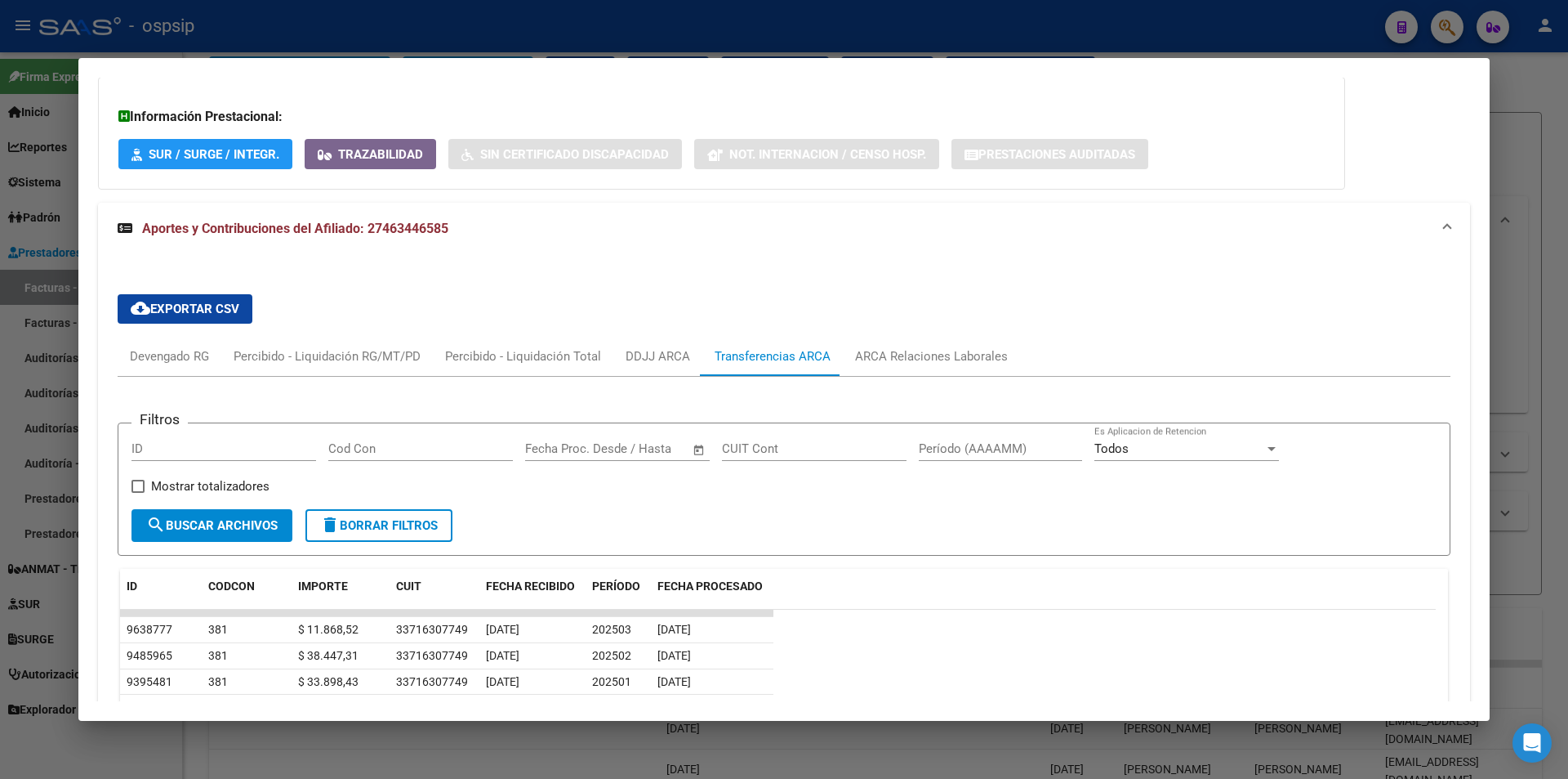
scroll to position [490, 0]
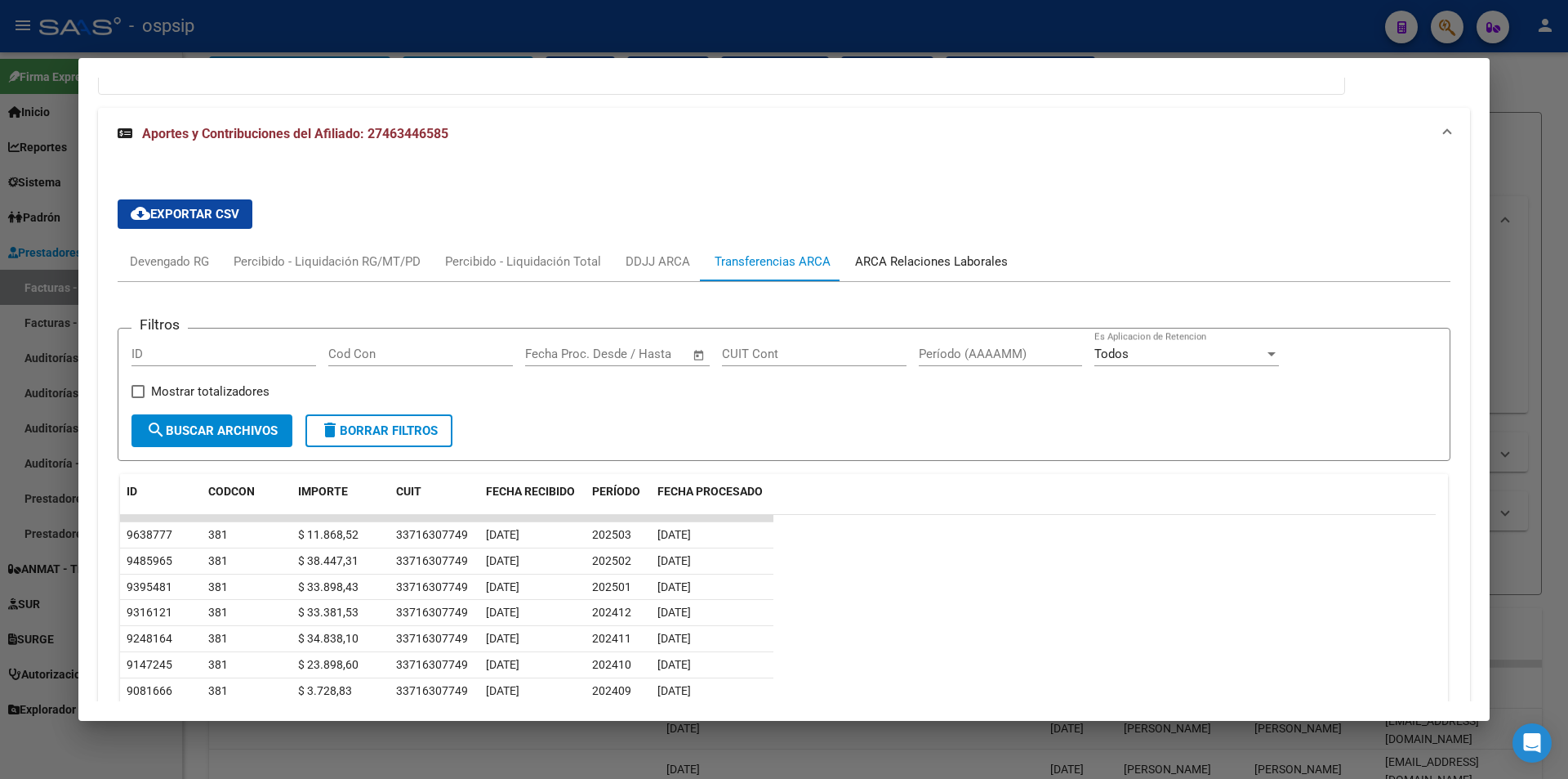
click at [881, 262] on div "ARCA Relaciones Laborales" at bounding box center [932, 261] width 153 height 18
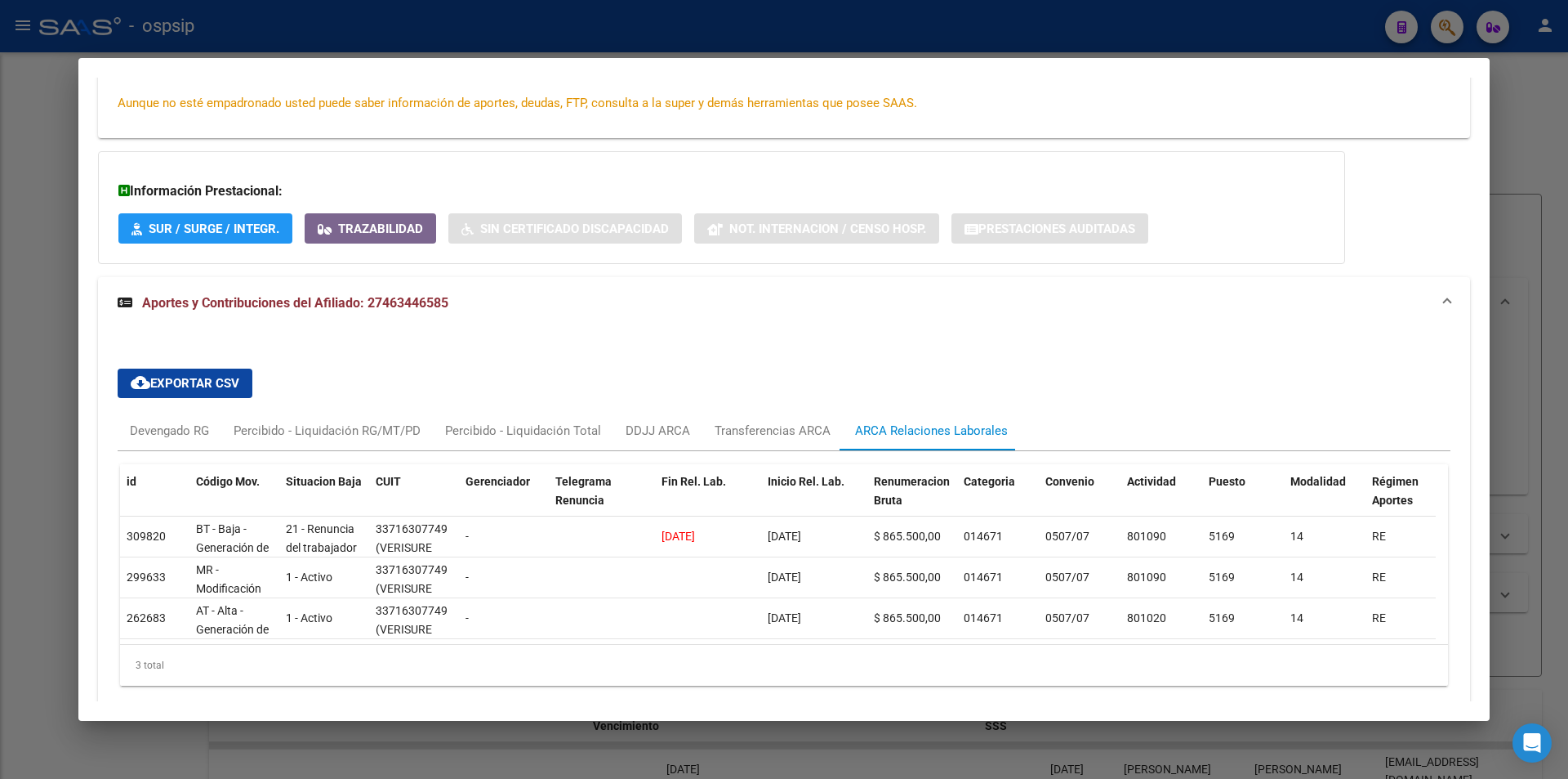
scroll to position [321, 0]
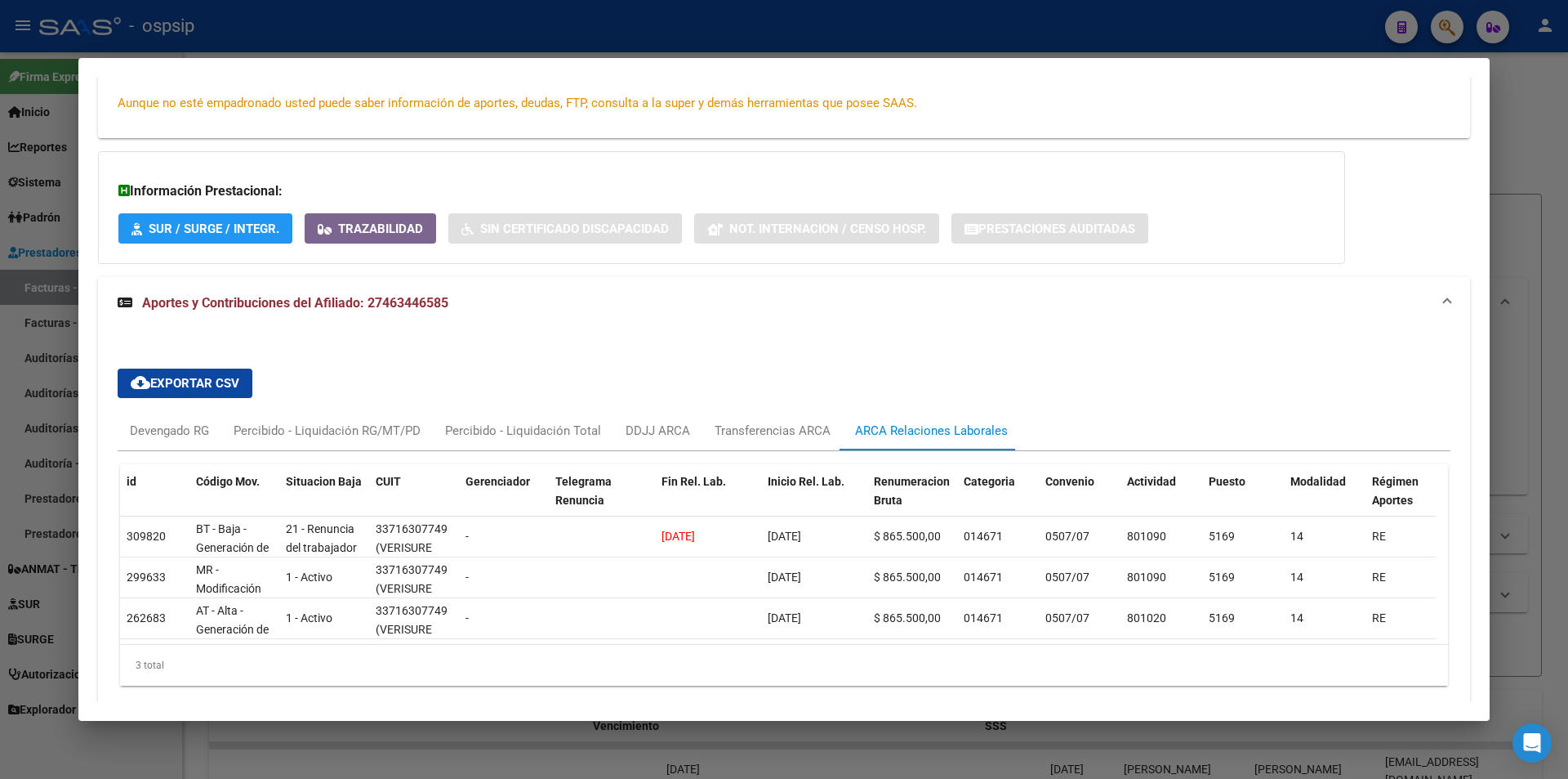
click at [1198, 228] on div "Información Prestacional: SUR / SURGE / INTEGR. Trazabilidad Sin Certificado Di…" at bounding box center [721, 207] width 1247 height 113
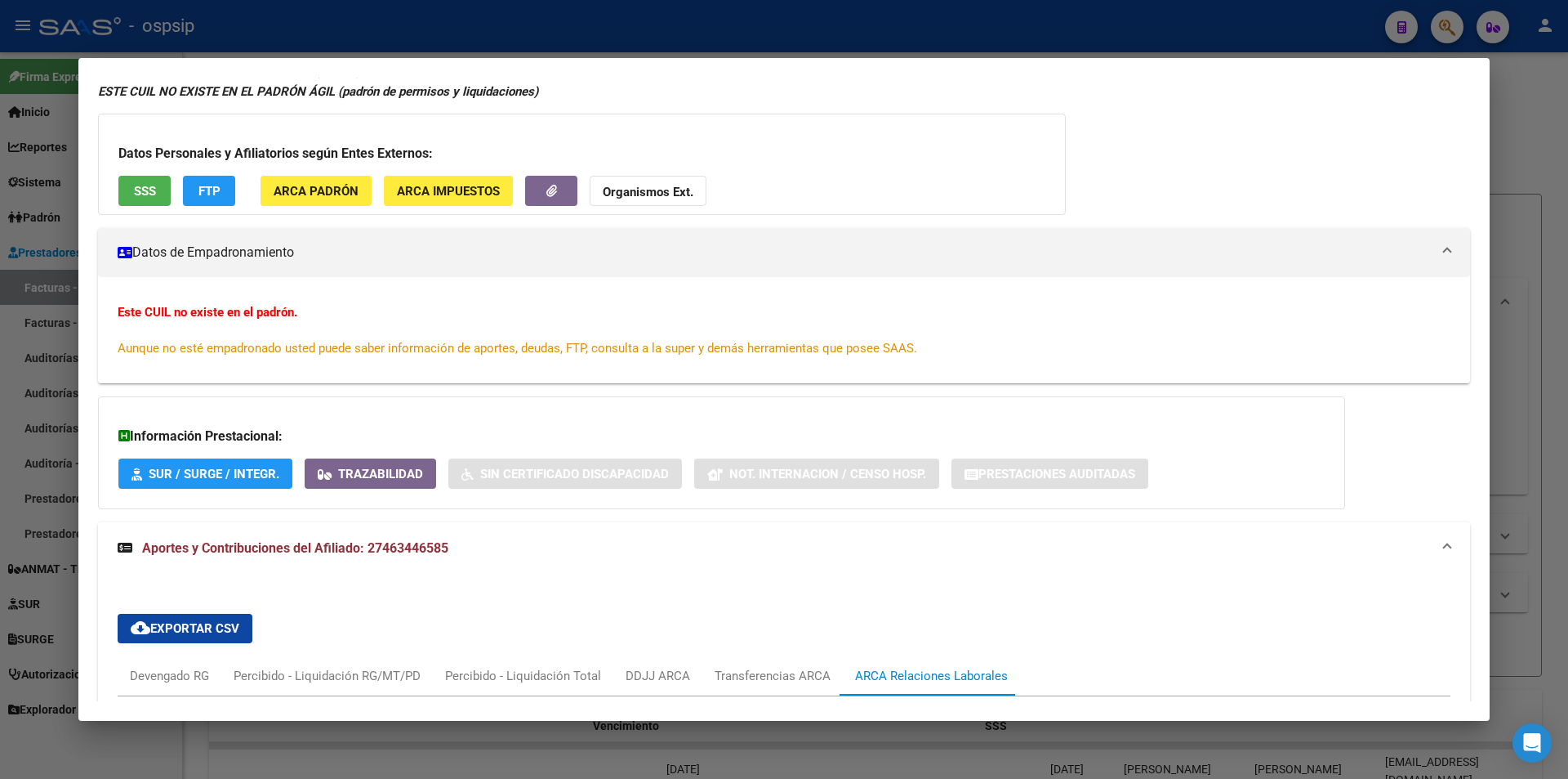
scroll to position [0, 0]
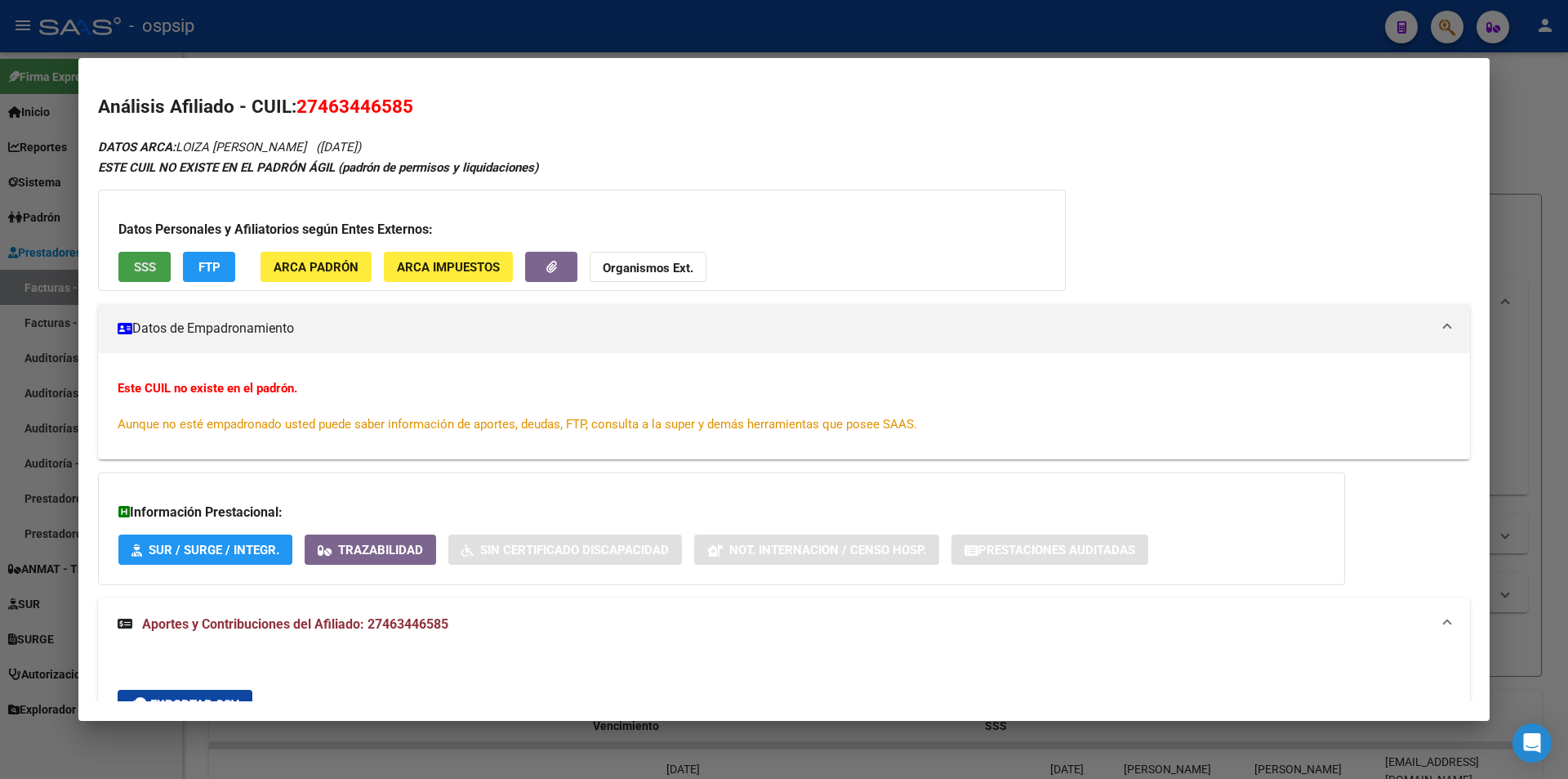
click at [143, 272] on span "SSS" at bounding box center [145, 267] width 22 height 15
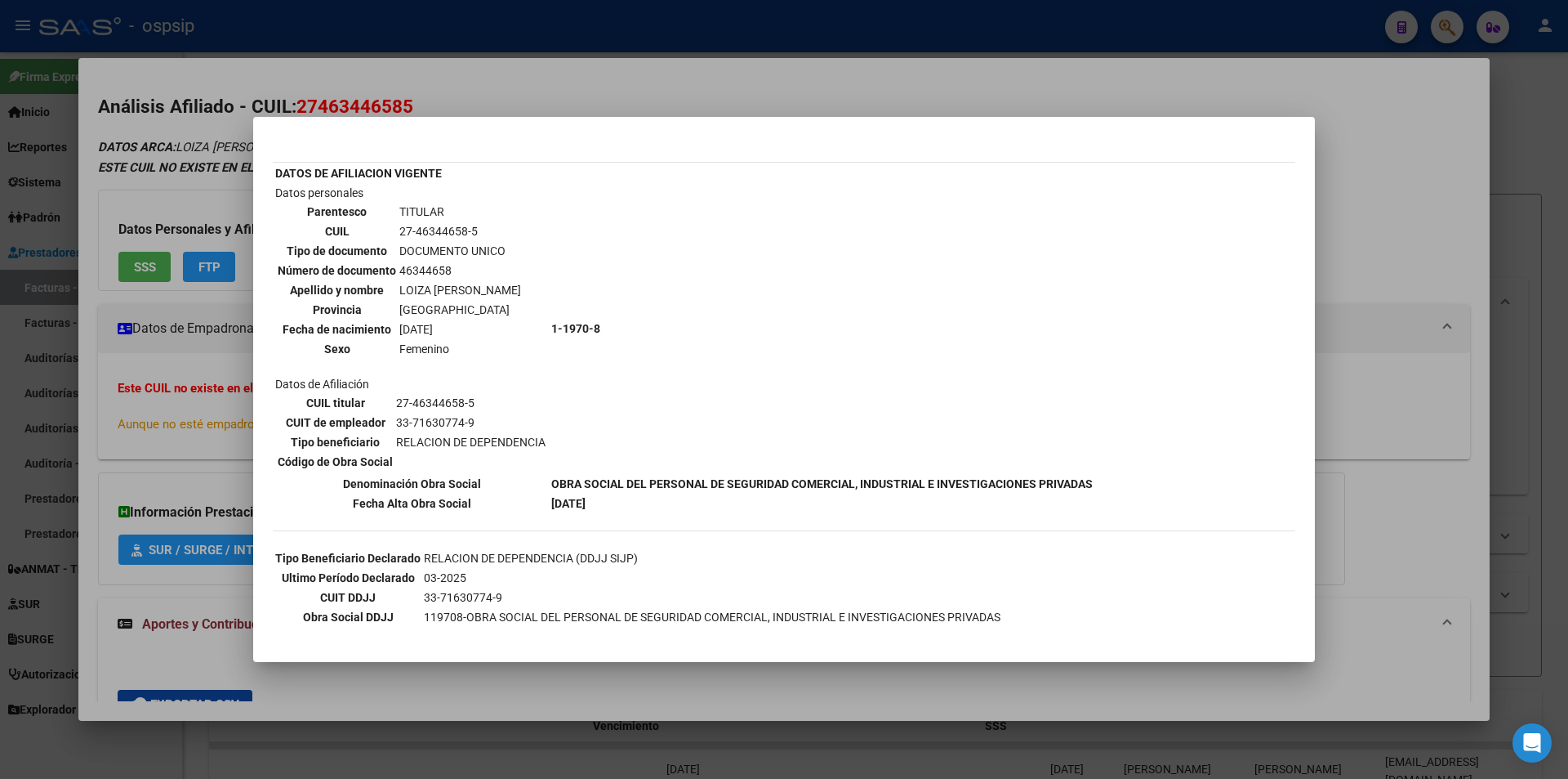
scroll to position [55, 0]
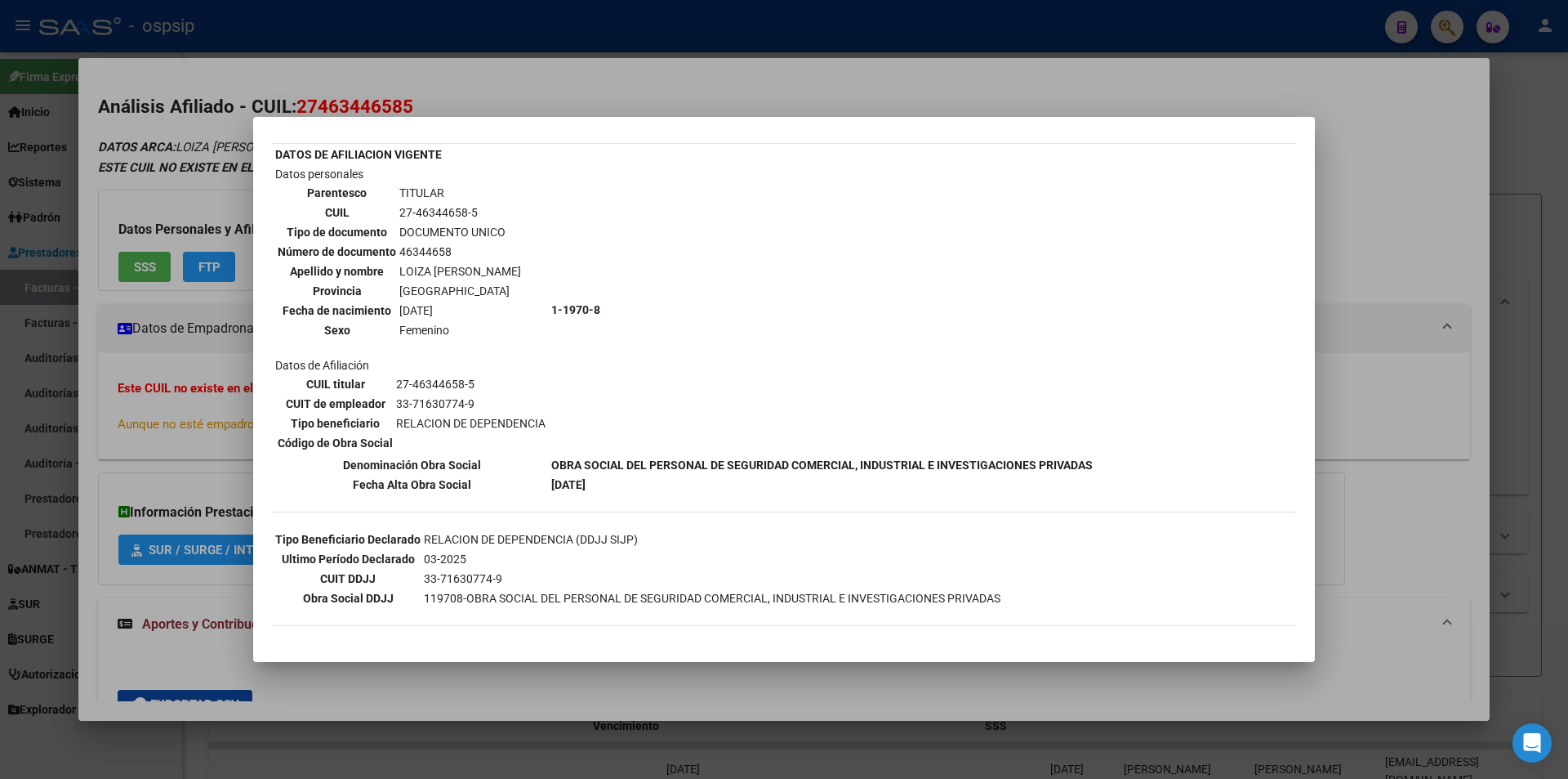
click at [943, 72] on div at bounding box center [784, 390] width 1568 height 779
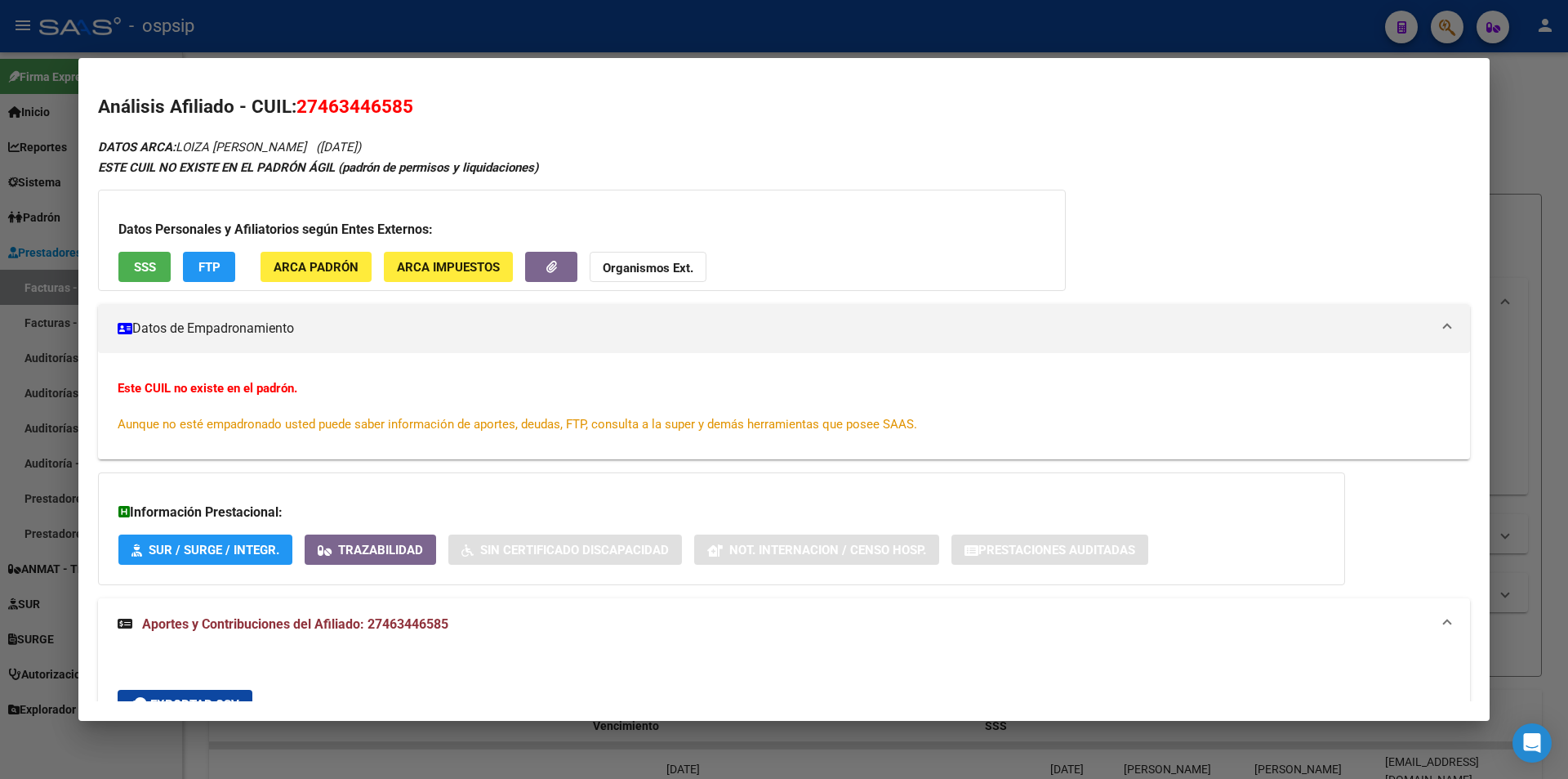
click at [887, 36] on div at bounding box center [784, 390] width 1568 height 779
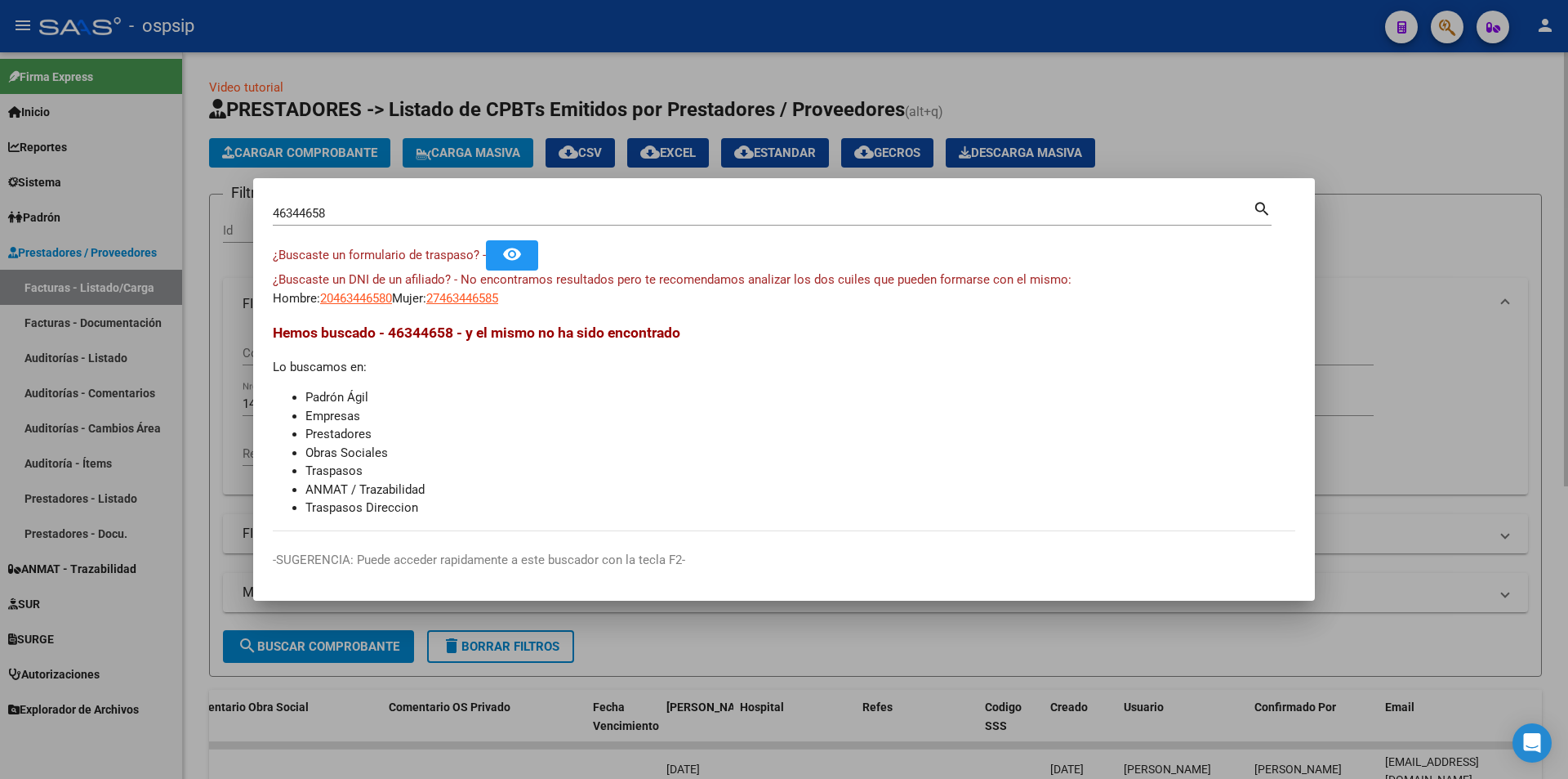
drag, startPoint x: 668, startPoint y: 123, endPoint x: 692, endPoint y: 108, distance: 28.3
click at [671, 122] on div at bounding box center [784, 390] width 1568 height 779
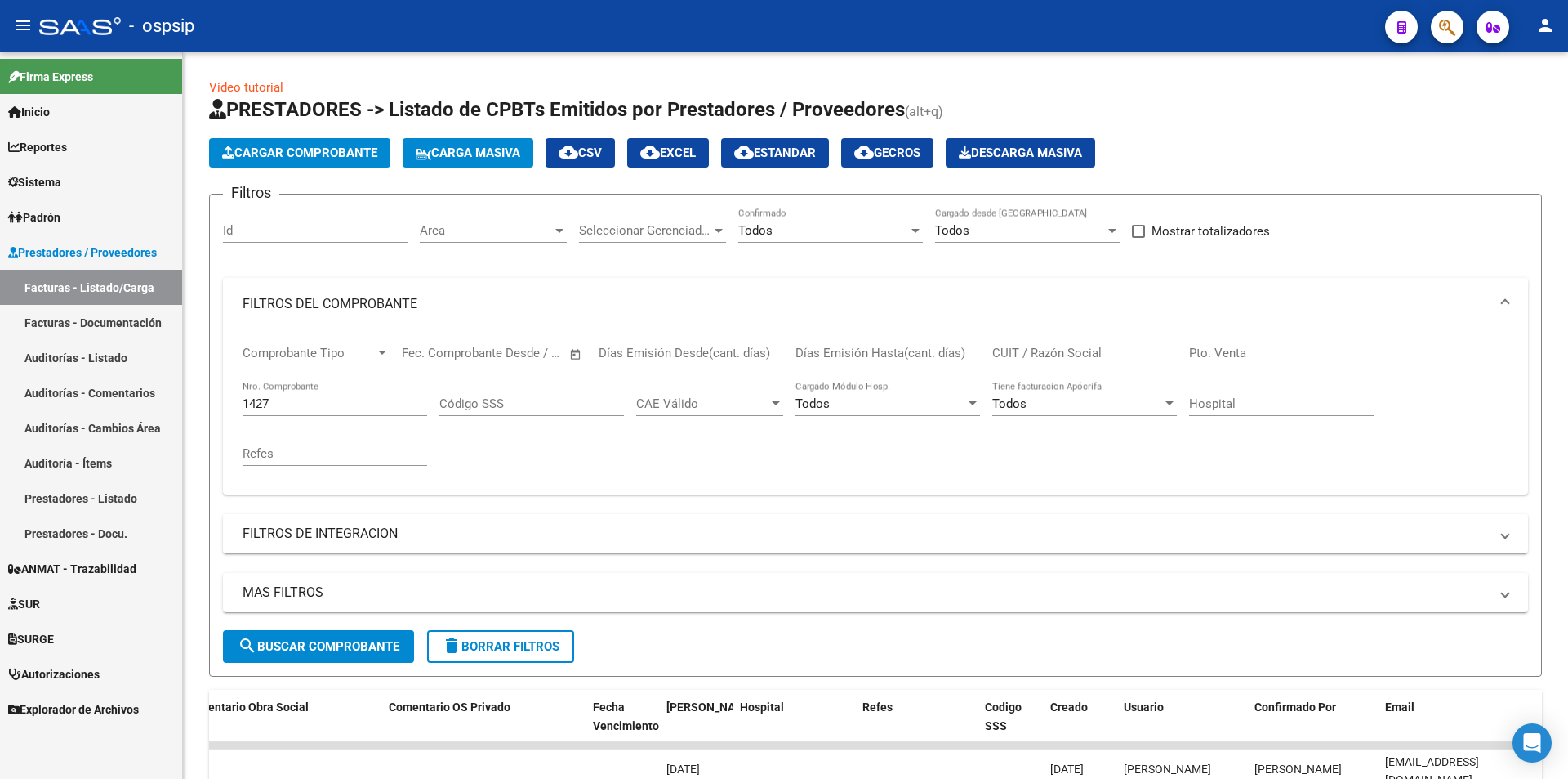
drag, startPoint x: 292, startPoint y: 406, endPoint x: 35, endPoint y: 402, distance: 257.0
click at [35, 402] on mat-sidenav-container "Firma Express Inicio Instructivos Contacto OS Reportes Egresos Devengados Audit…" at bounding box center [784, 415] width 1568 height 727
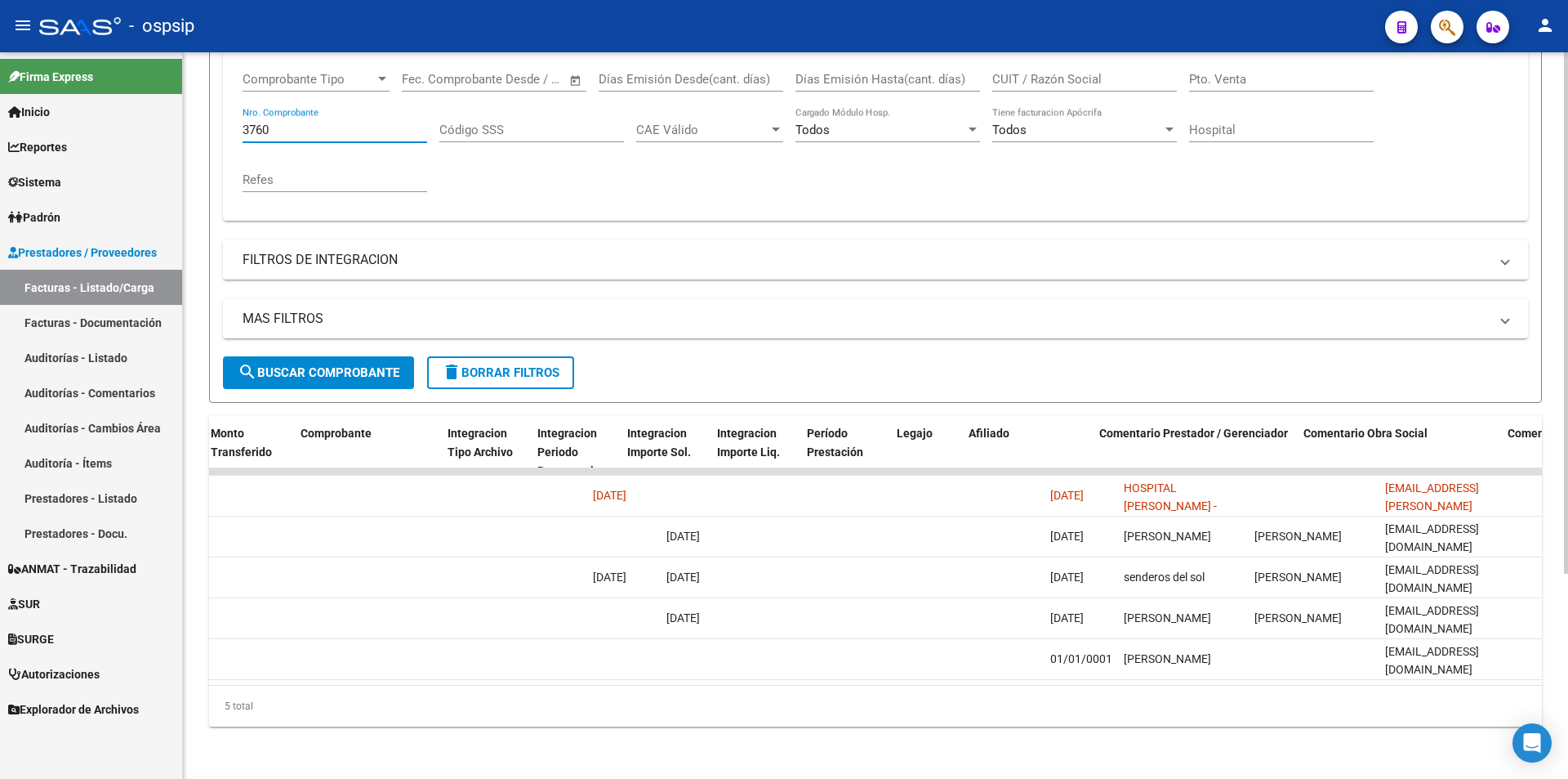
scroll to position [0, 0]
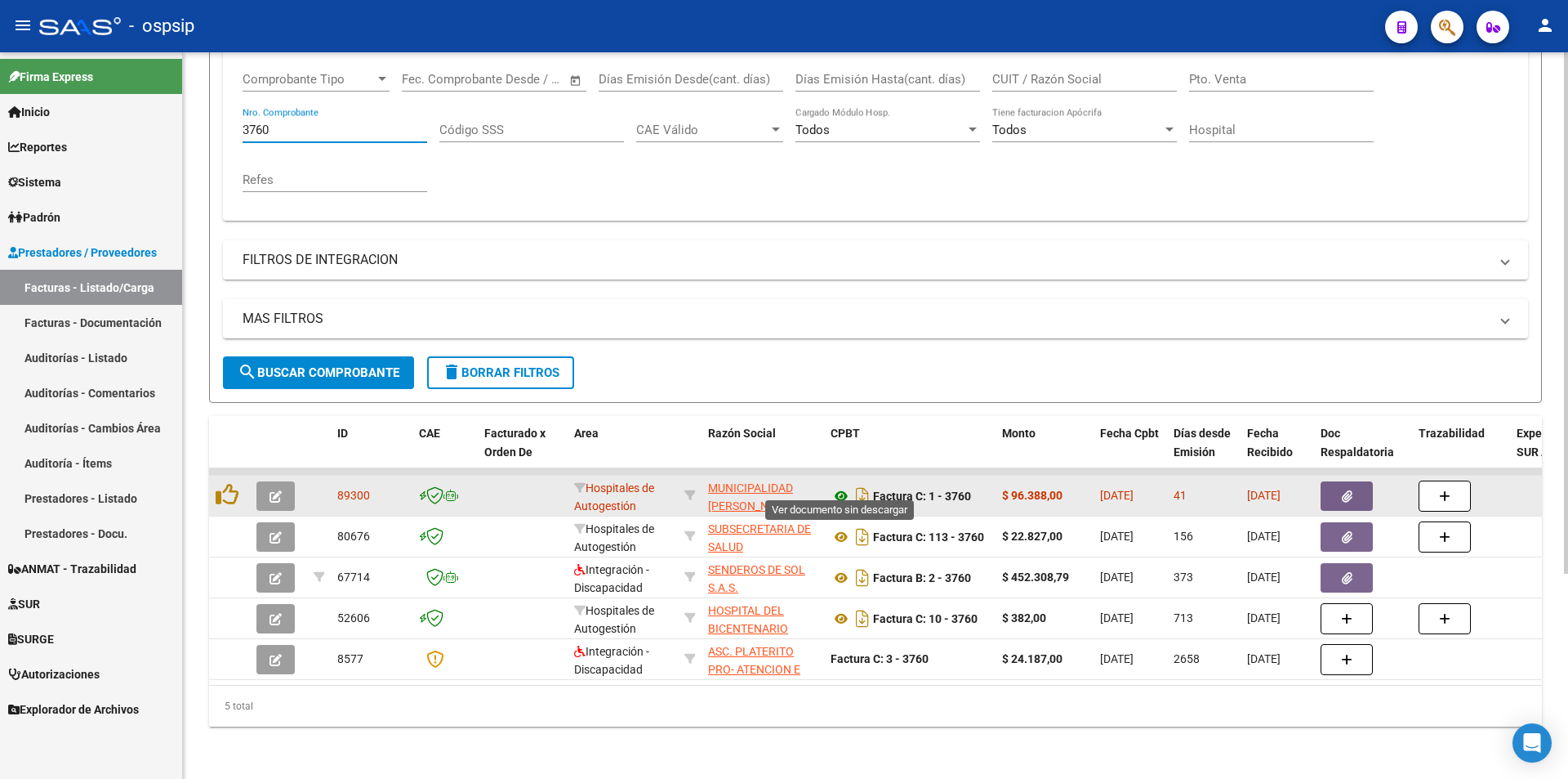
type input "3760"
click at [837, 486] on icon at bounding box center [841, 495] width 21 height 20
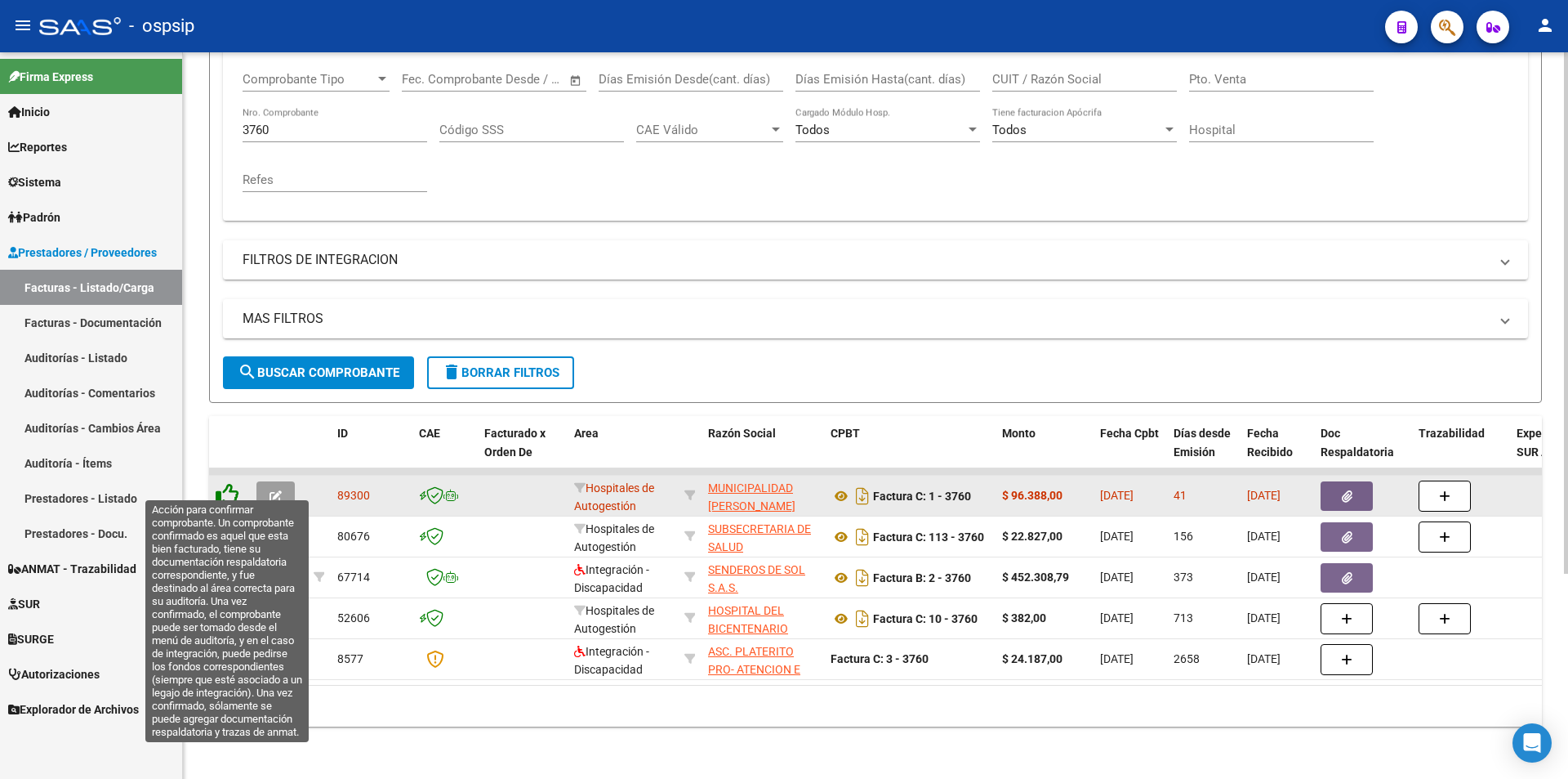
click at [228, 483] on icon at bounding box center [227, 494] width 23 height 23
